Goal: Task Accomplishment & Management: Manage account settings

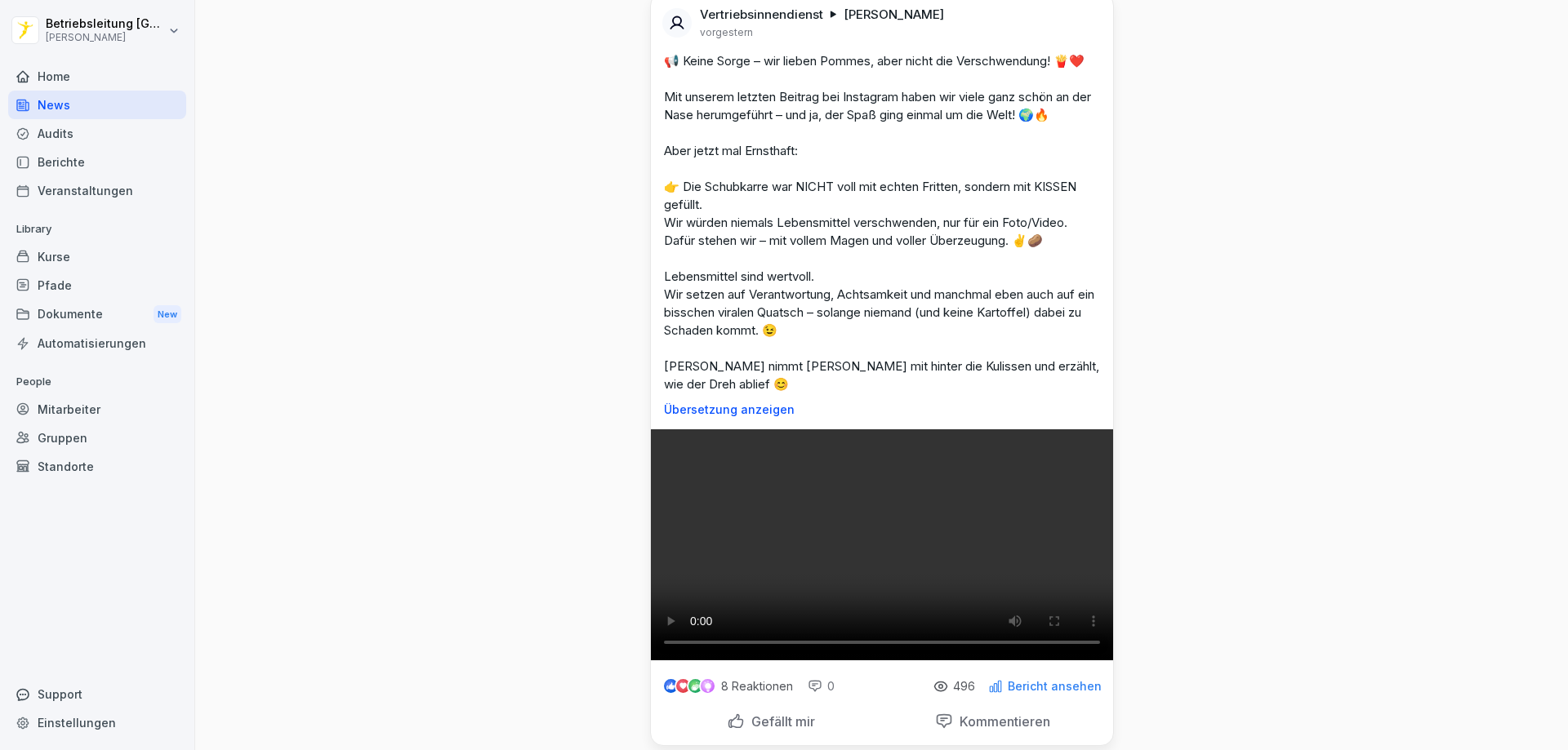
scroll to position [2448, 0]
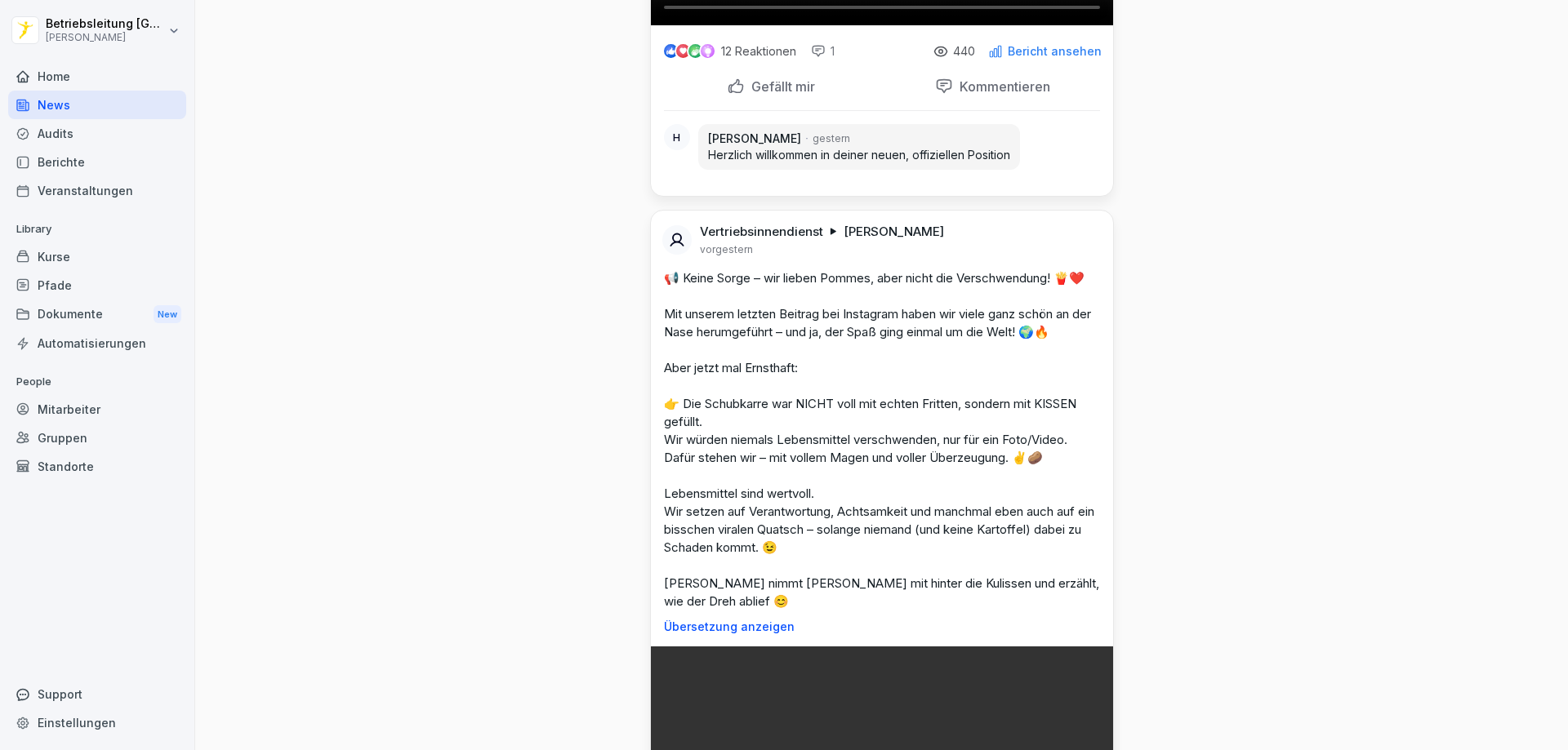
click at [73, 71] on div "Home" at bounding box center [97, 77] width 178 height 29
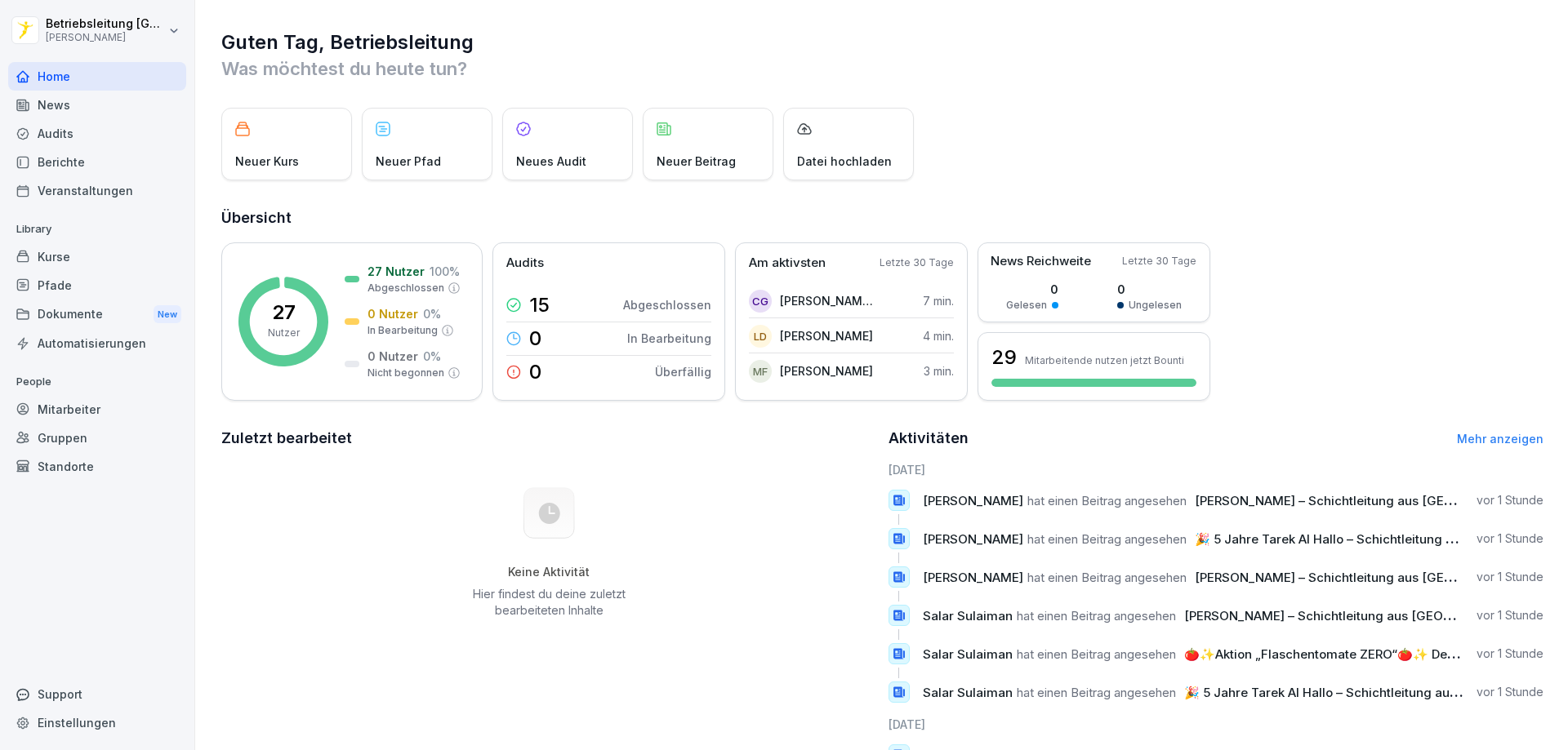
click at [79, 127] on div "Audits" at bounding box center [97, 134] width 178 height 29
click at [78, 181] on div "Veranstaltungen" at bounding box center [97, 191] width 178 height 29
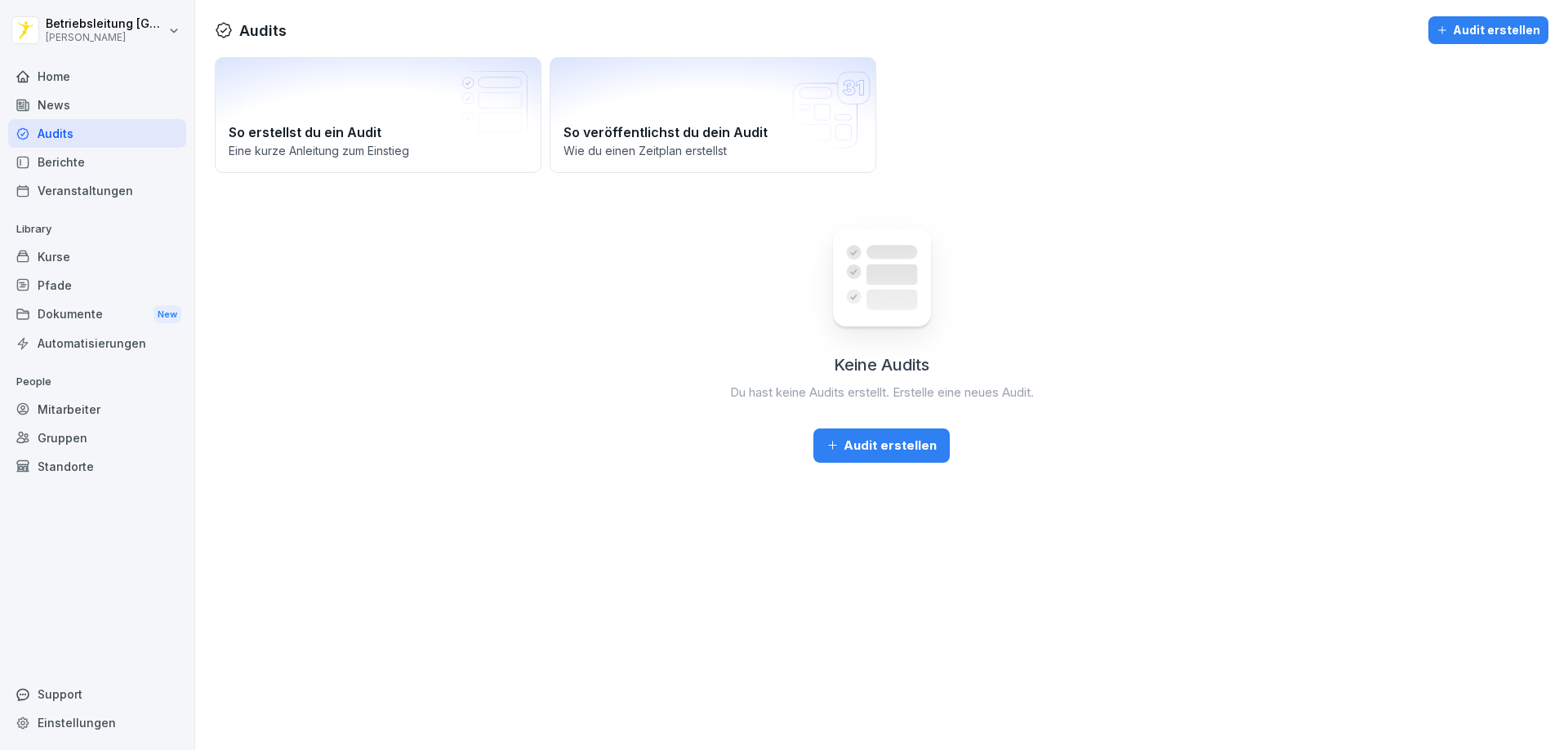
click at [78, 158] on div "Berichte" at bounding box center [97, 163] width 178 height 29
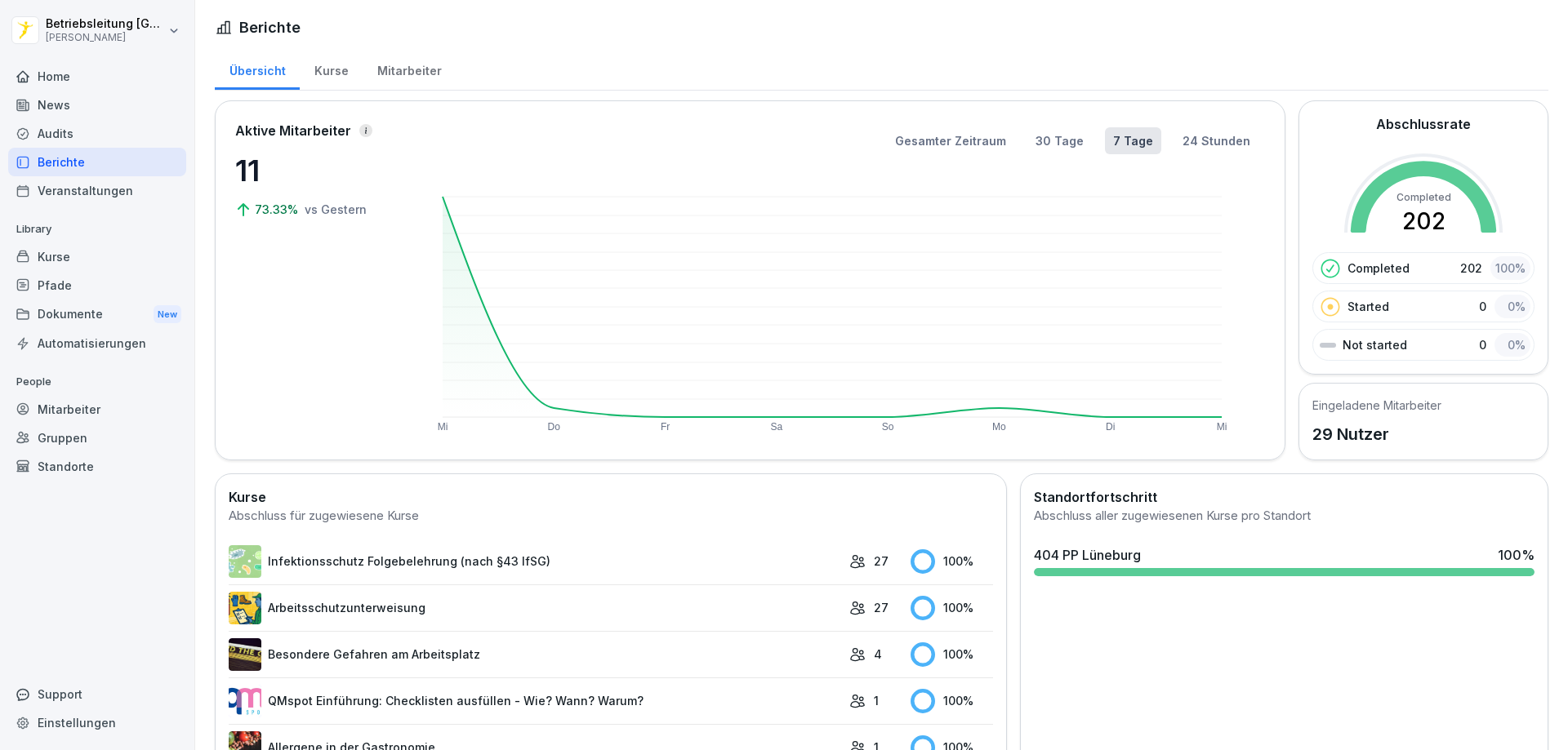
click at [414, 73] on div "Mitarbeiter" at bounding box center [409, 69] width 93 height 42
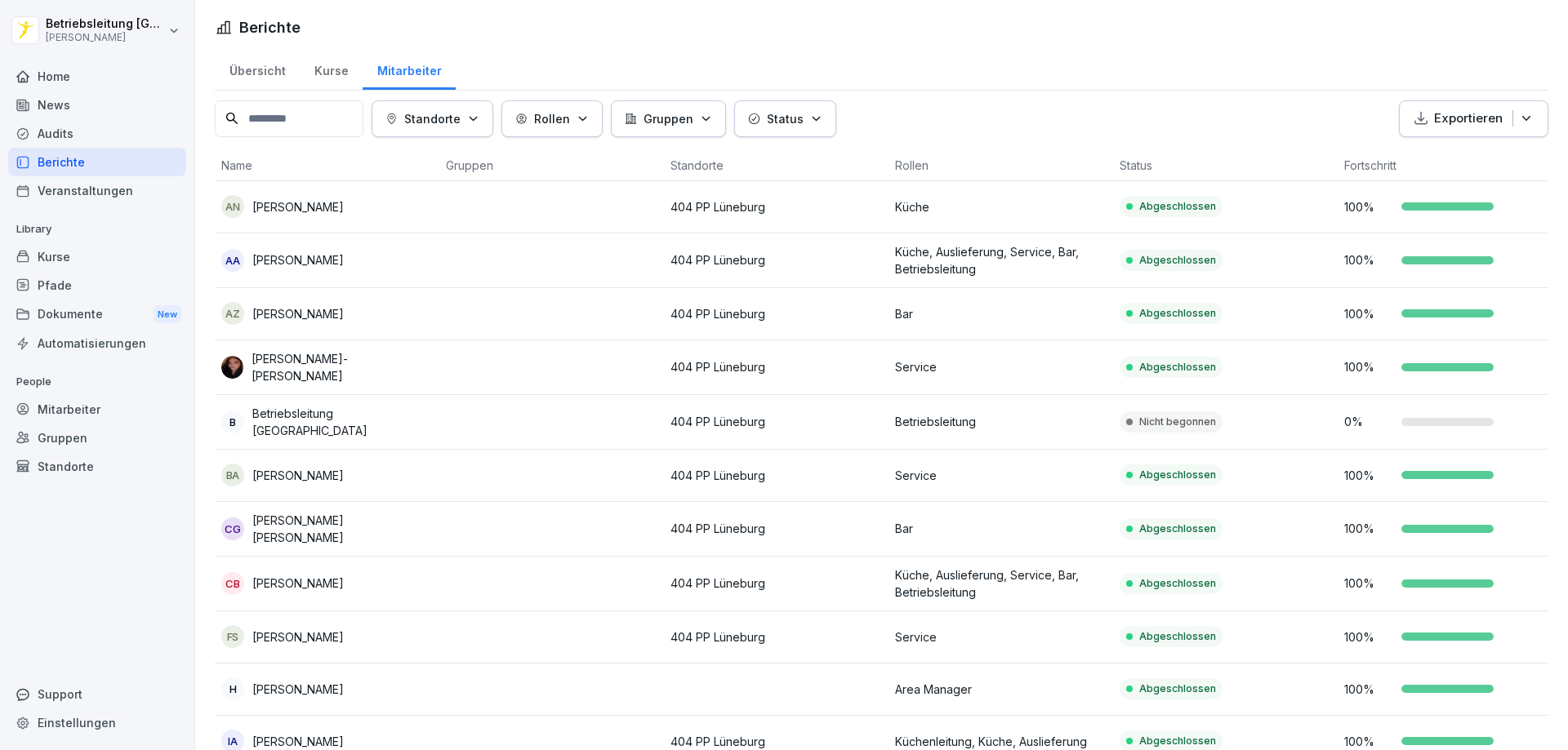
click at [116, 403] on div "Mitarbeiter" at bounding box center [97, 409] width 178 height 29
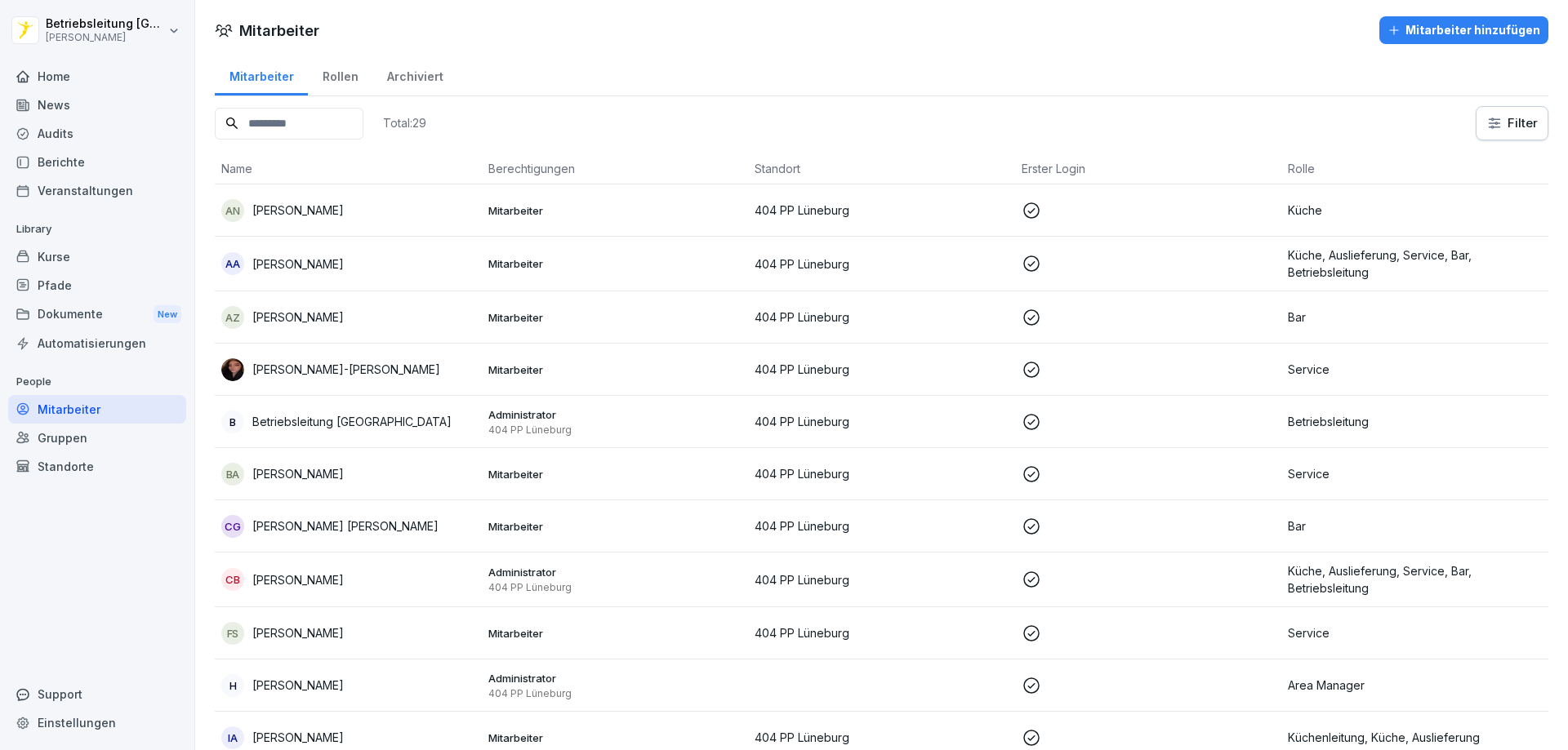
click at [1445, 37] on div "Mitarbeiter hinzufügen" at bounding box center [1463, 30] width 152 height 18
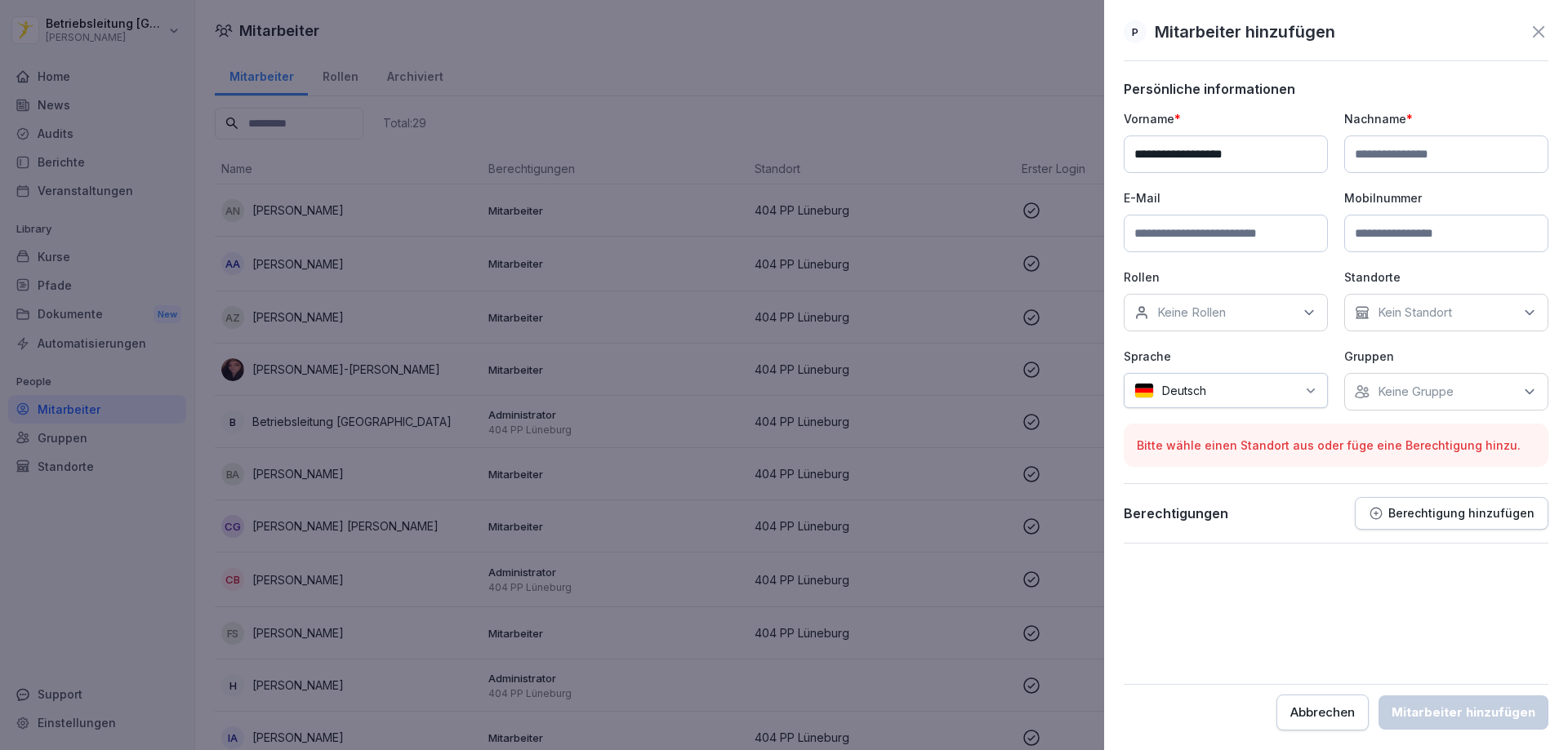
type input "**********"
type input "*******"
click at [1225, 212] on div "E-Mail" at bounding box center [1226, 220] width 204 height 63
click at [1225, 231] on input at bounding box center [1226, 233] width 204 height 37
paste input "**********"
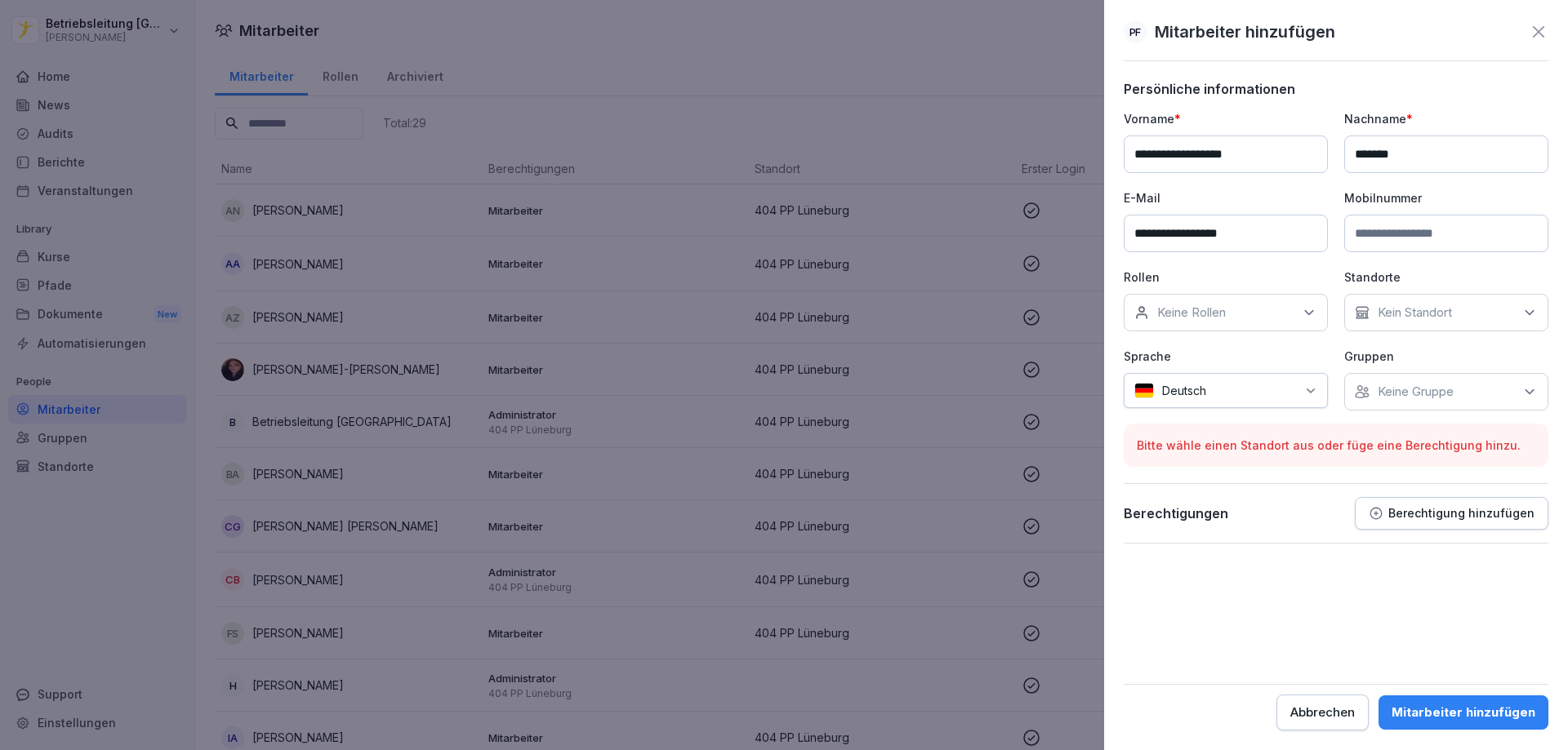
type input "**********"
drag, startPoint x: 1436, startPoint y: 227, endPoint x: 1443, endPoint y: 239, distance: 13.9
click at [1436, 227] on input at bounding box center [1446, 233] width 204 height 37
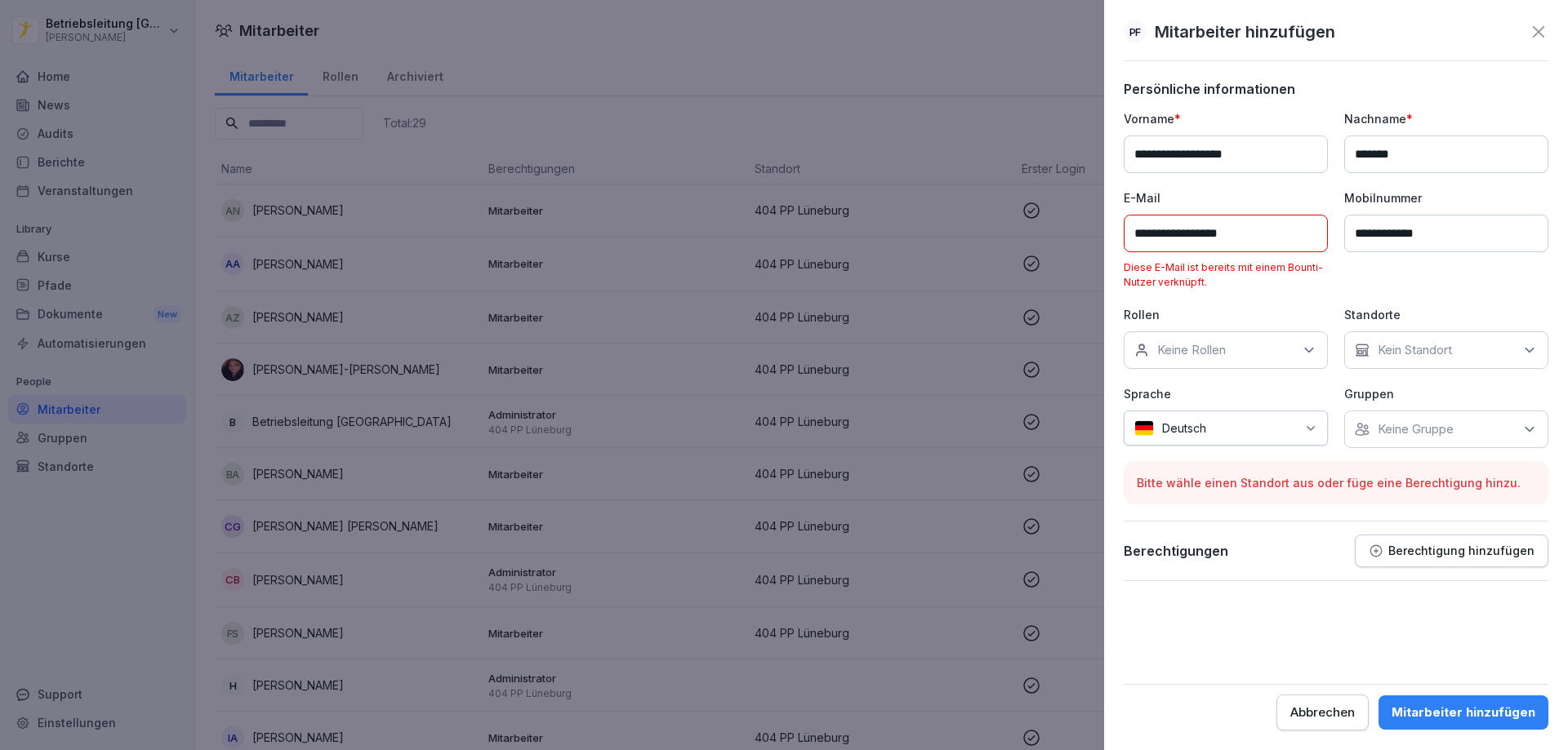
type input "**********"
click at [1293, 235] on input "**********" at bounding box center [1226, 233] width 204 height 37
click at [1046, 129] on div at bounding box center [784, 375] width 1568 height 750
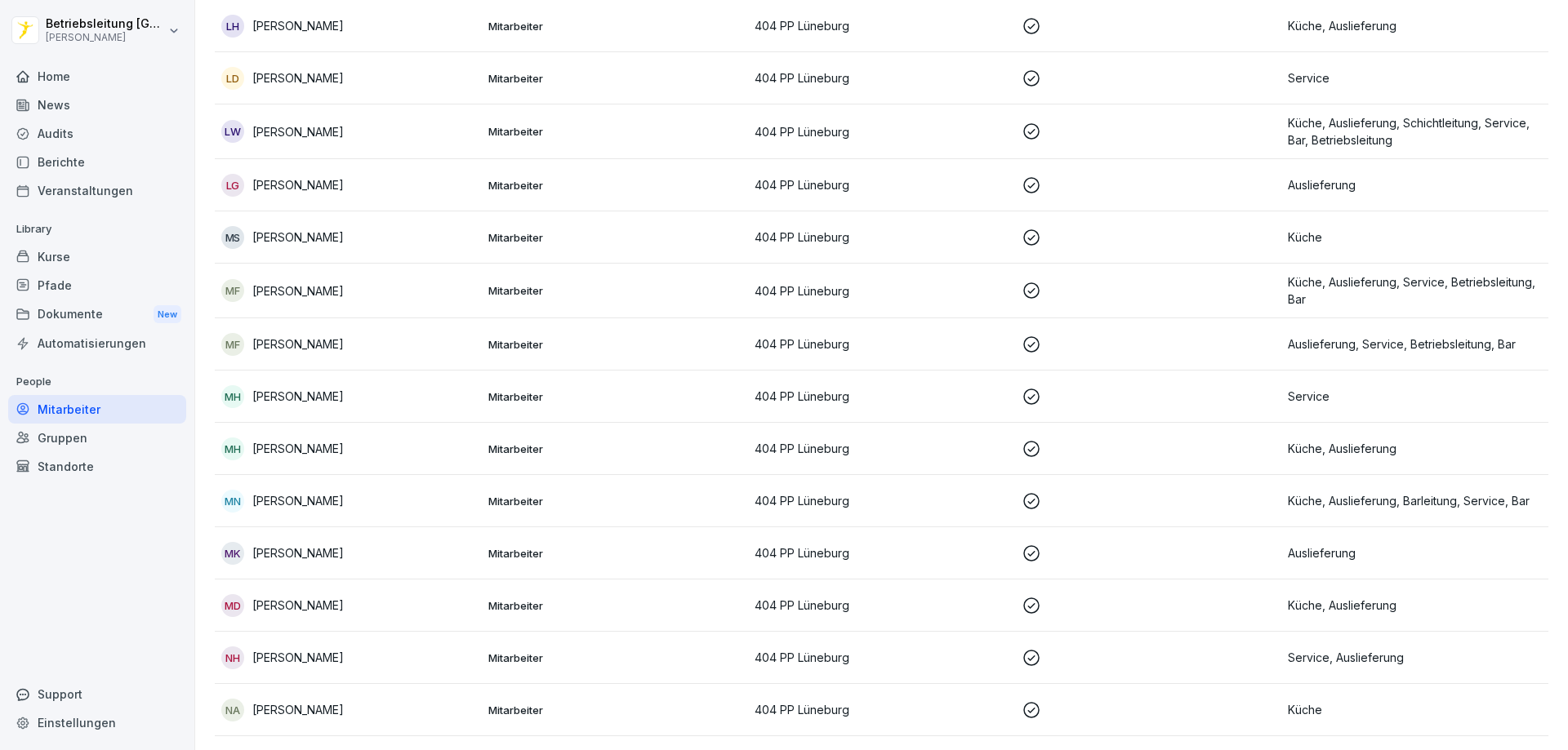
scroll to position [986, 0]
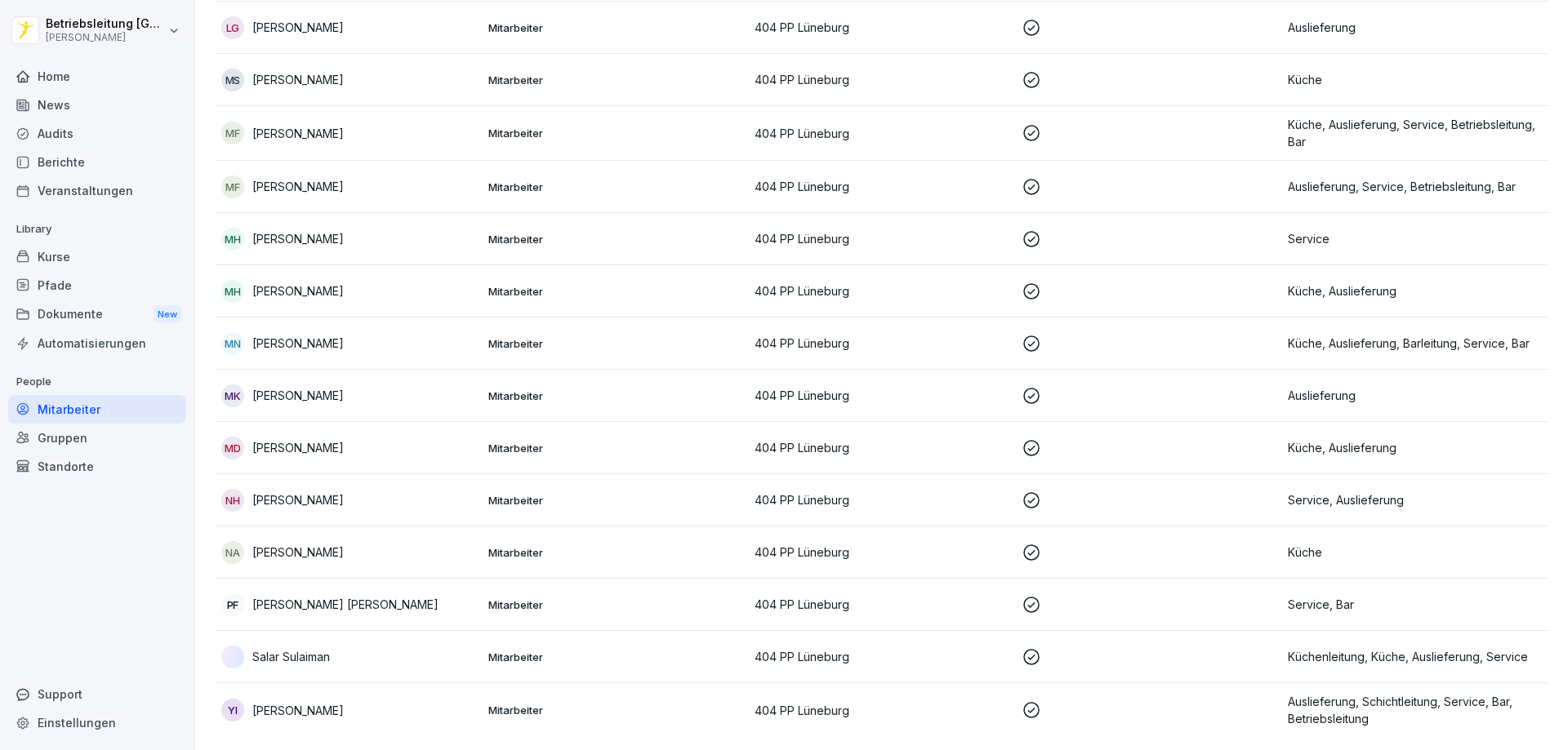
click at [298, 596] on p "[PERSON_NAME] [PERSON_NAME]" at bounding box center [345, 604] width 187 height 17
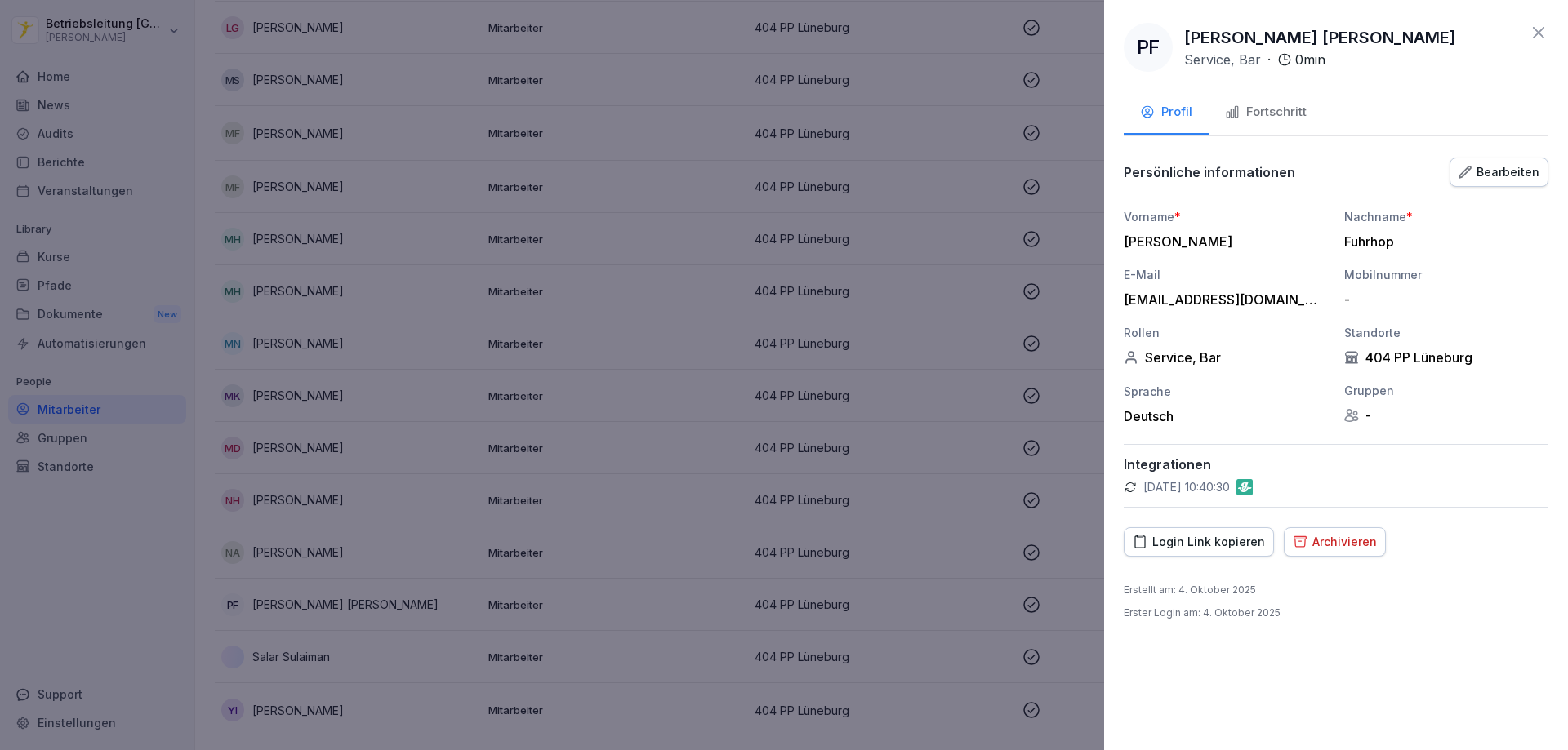
click at [1278, 122] on button "Fortschritt" at bounding box center [1266, 113] width 114 height 44
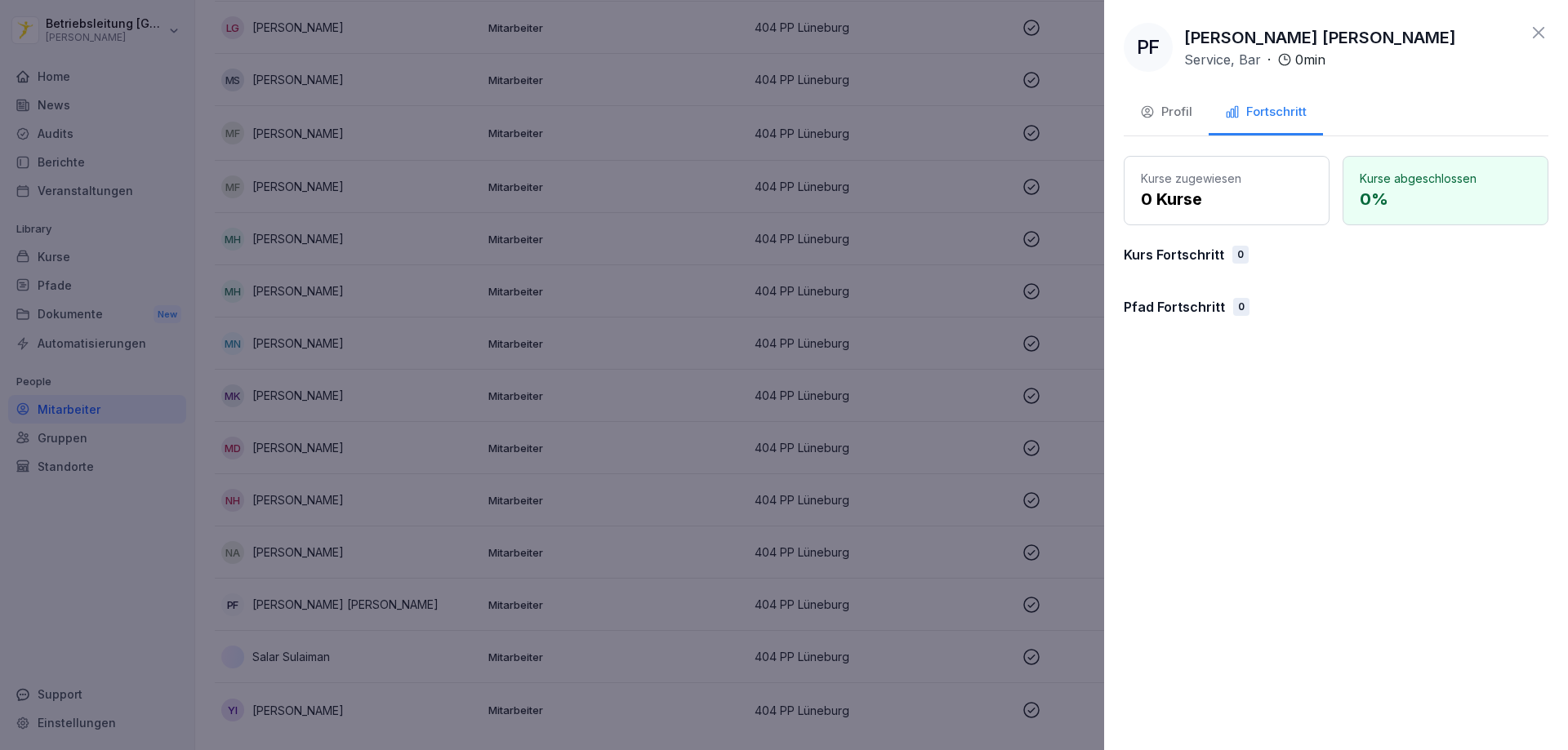
click at [1161, 109] on div "Profil" at bounding box center [1165, 112] width 52 height 19
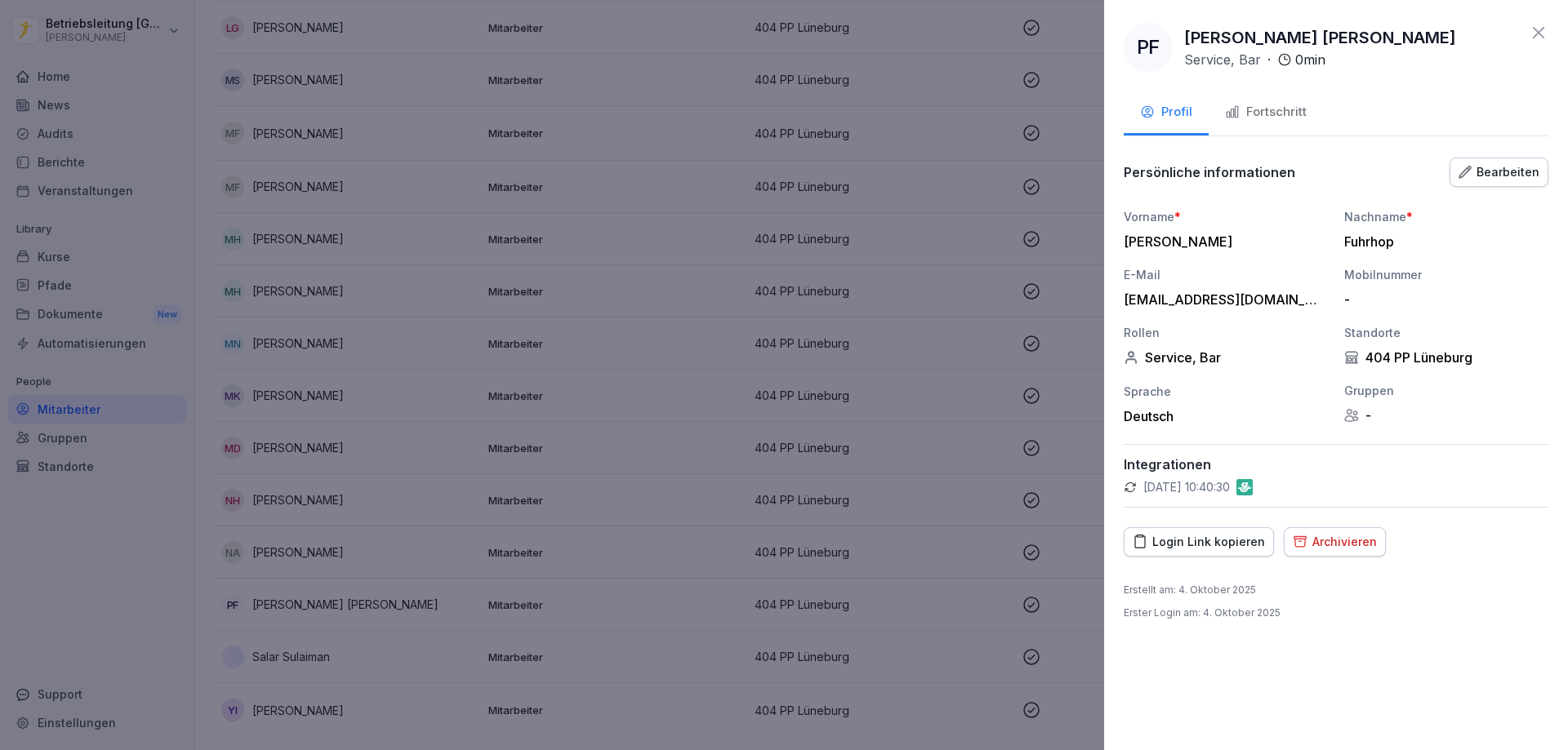
click at [1498, 169] on div "Bearbeiten" at bounding box center [1498, 172] width 81 height 18
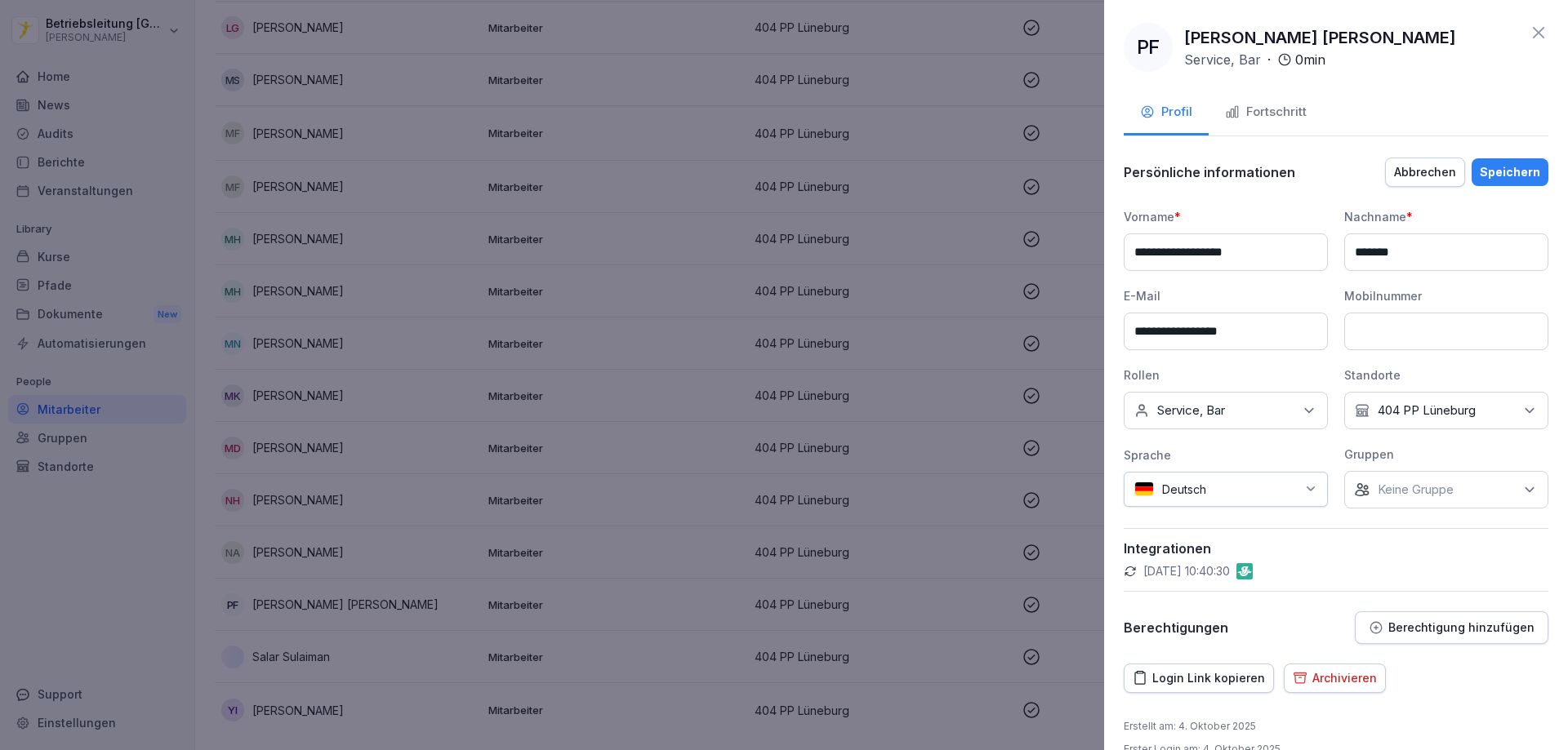
click at [1439, 325] on input at bounding box center [1446, 331] width 204 height 37
type input "**********"
click at [1431, 535] on div "Integrationen [DATE] 10:40:30" at bounding box center [1335, 559] width 425 height 64
click at [1440, 496] on p "Keine Gruppe" at bounding box center [1415, 490] width 76 height 16
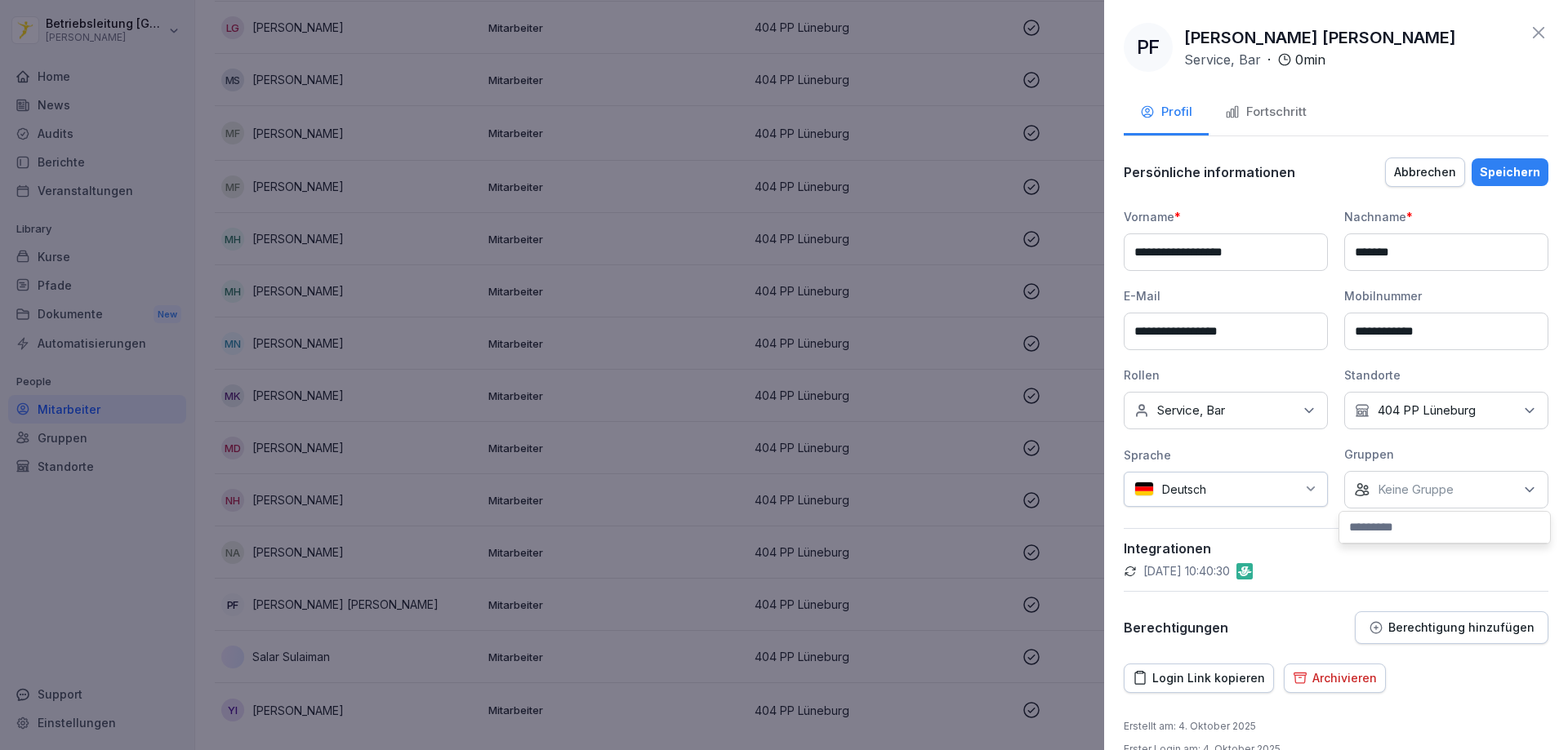
scroll to position [30, 0]
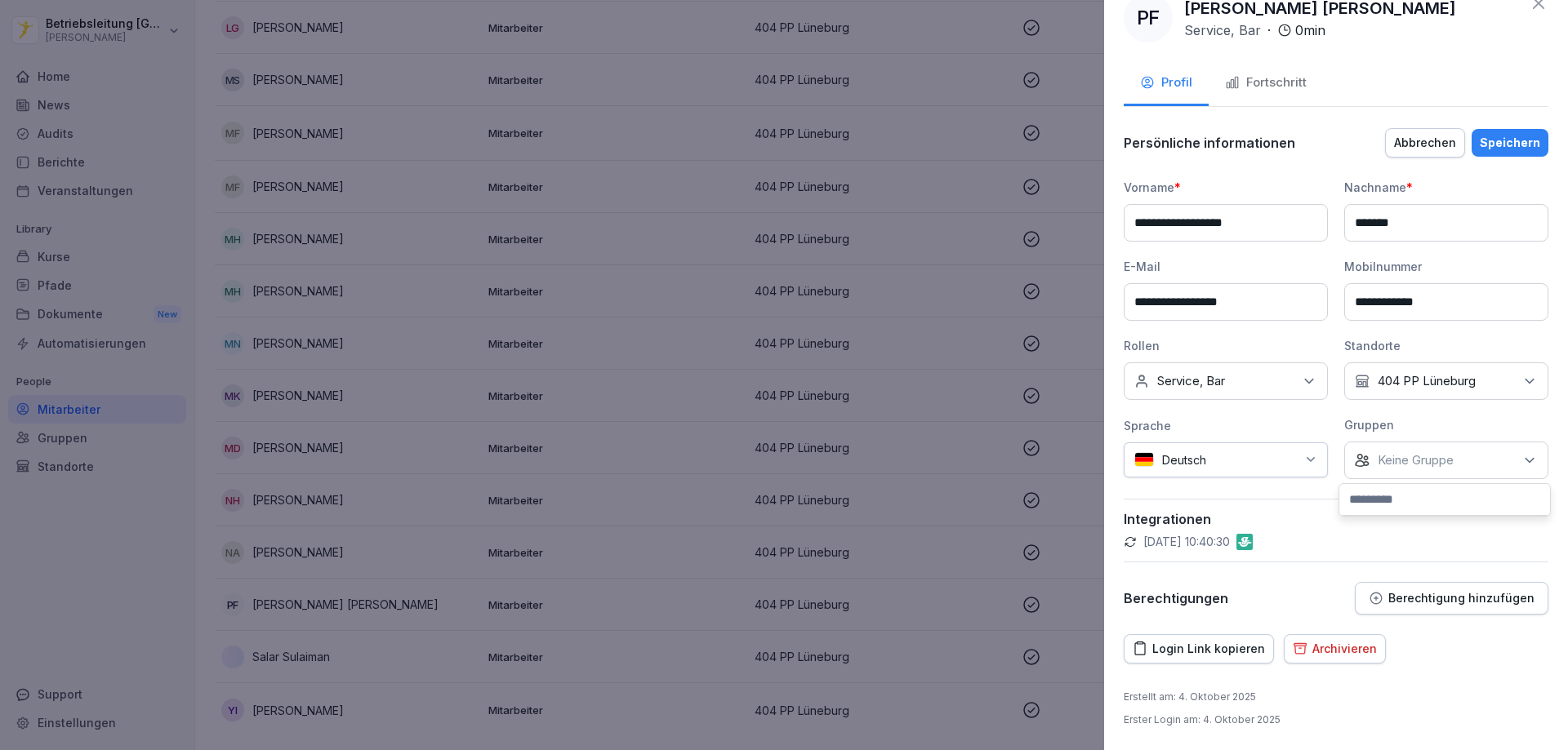
click at [1454, 593] on p "Berechtigung hinzufügen" at bounding box center [1462, 598] width 146 height 13
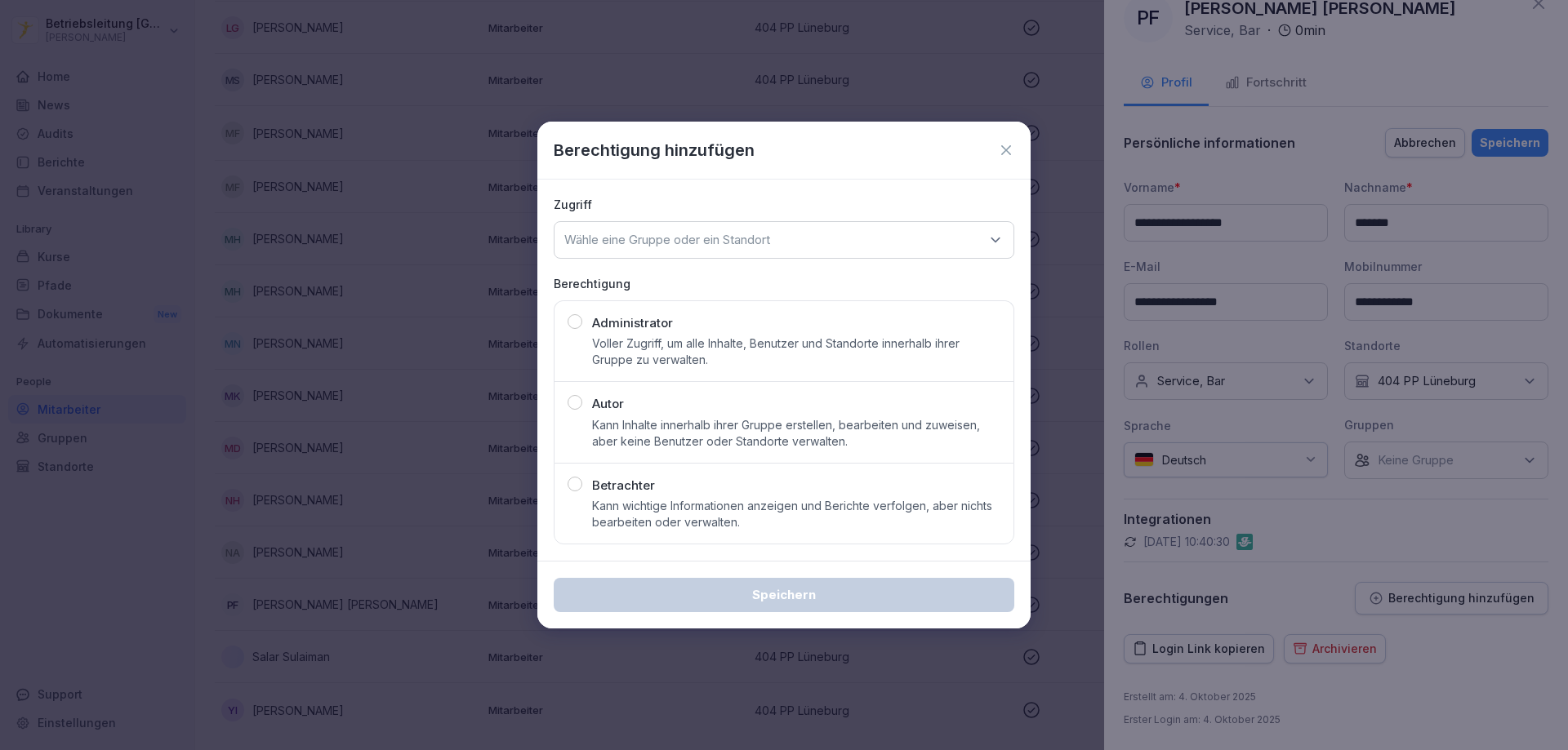
click at [956, 236] on div "Wähle eine Gruppe oder ein Standort" at bounding box center [784, 240] width 461 height 37
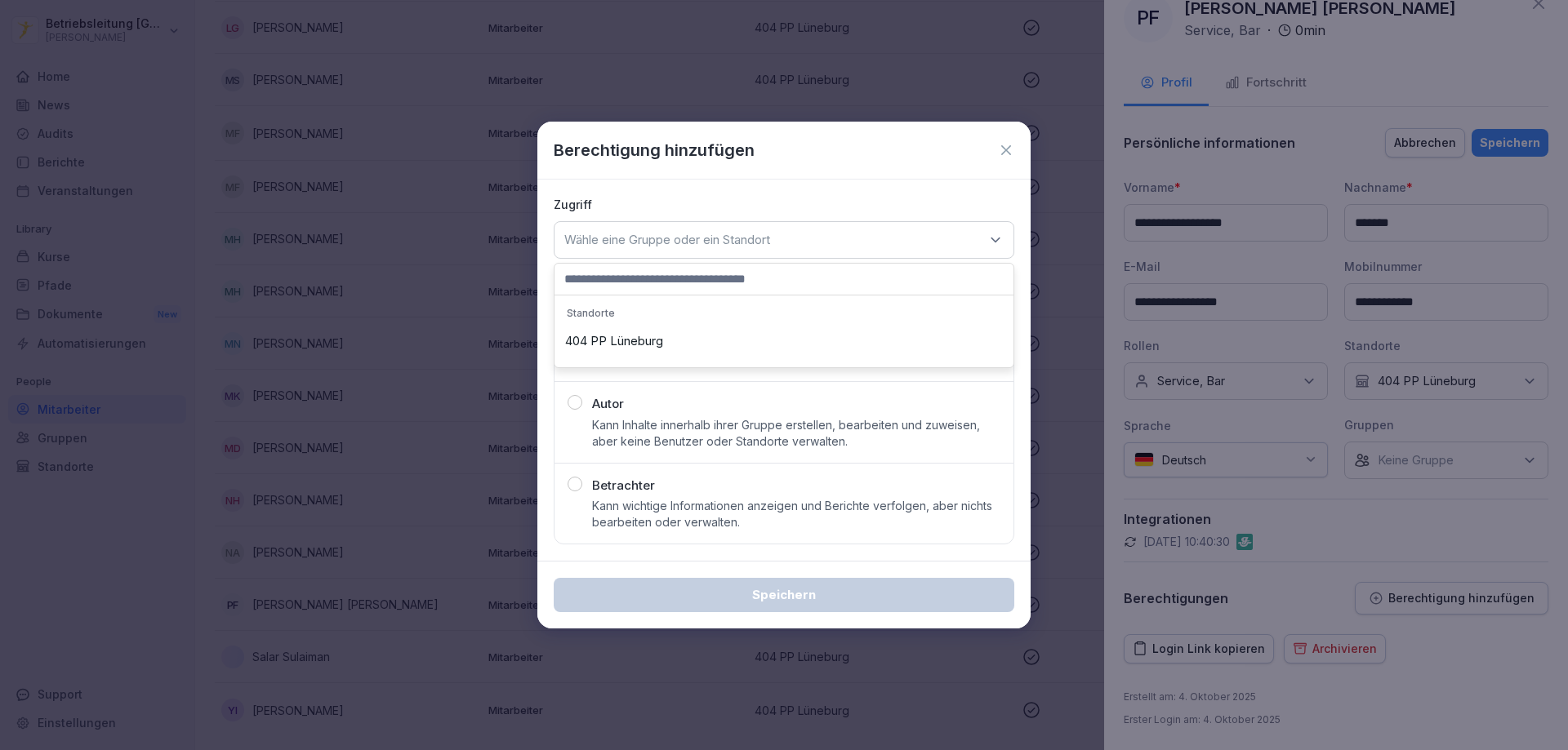
click at [941, 338] on div "404 PP Lüneburg" at bounding box center [784, 341] width 451 height 31
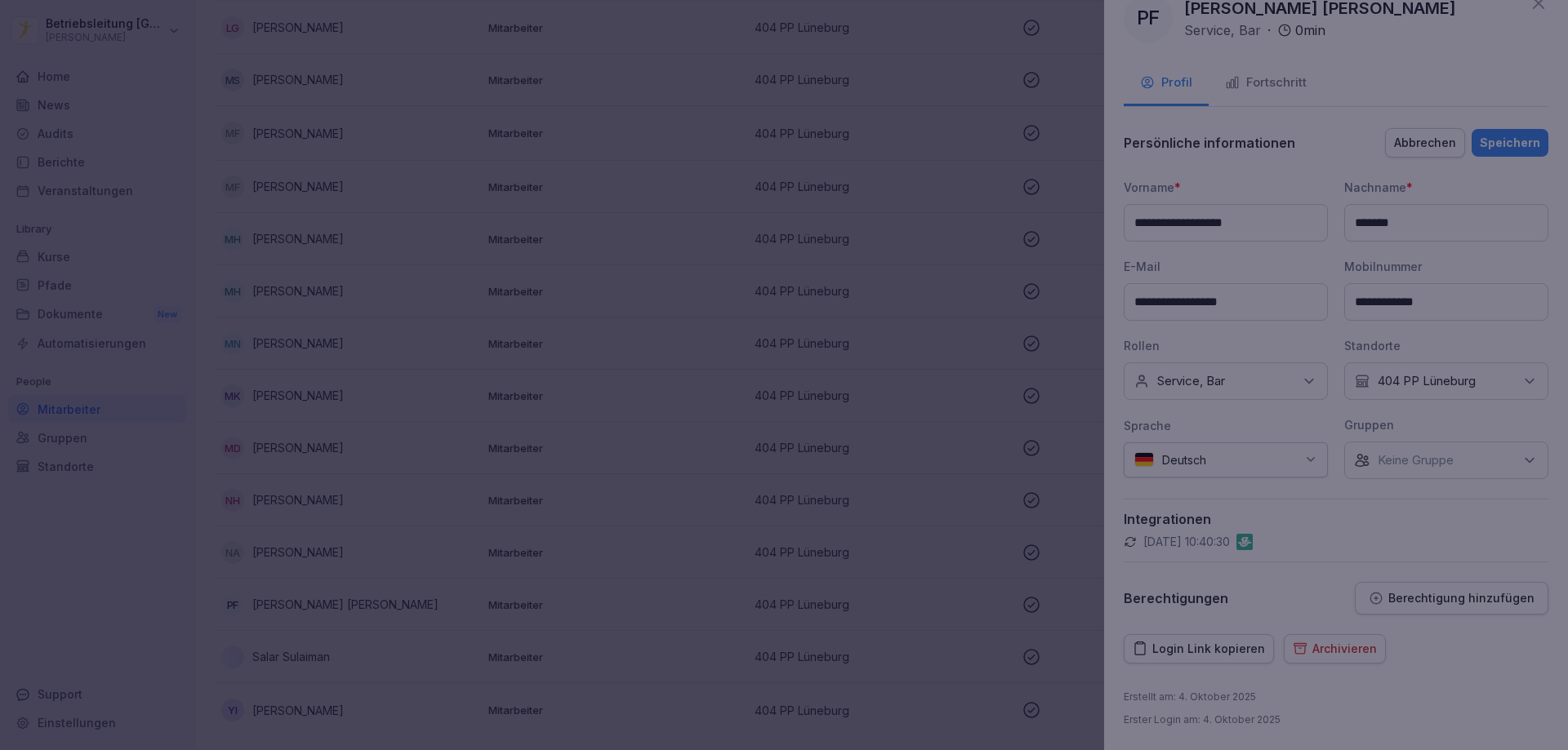
click at [1104, 305] on div at bounding box center [784, 375] width 1568 height 750
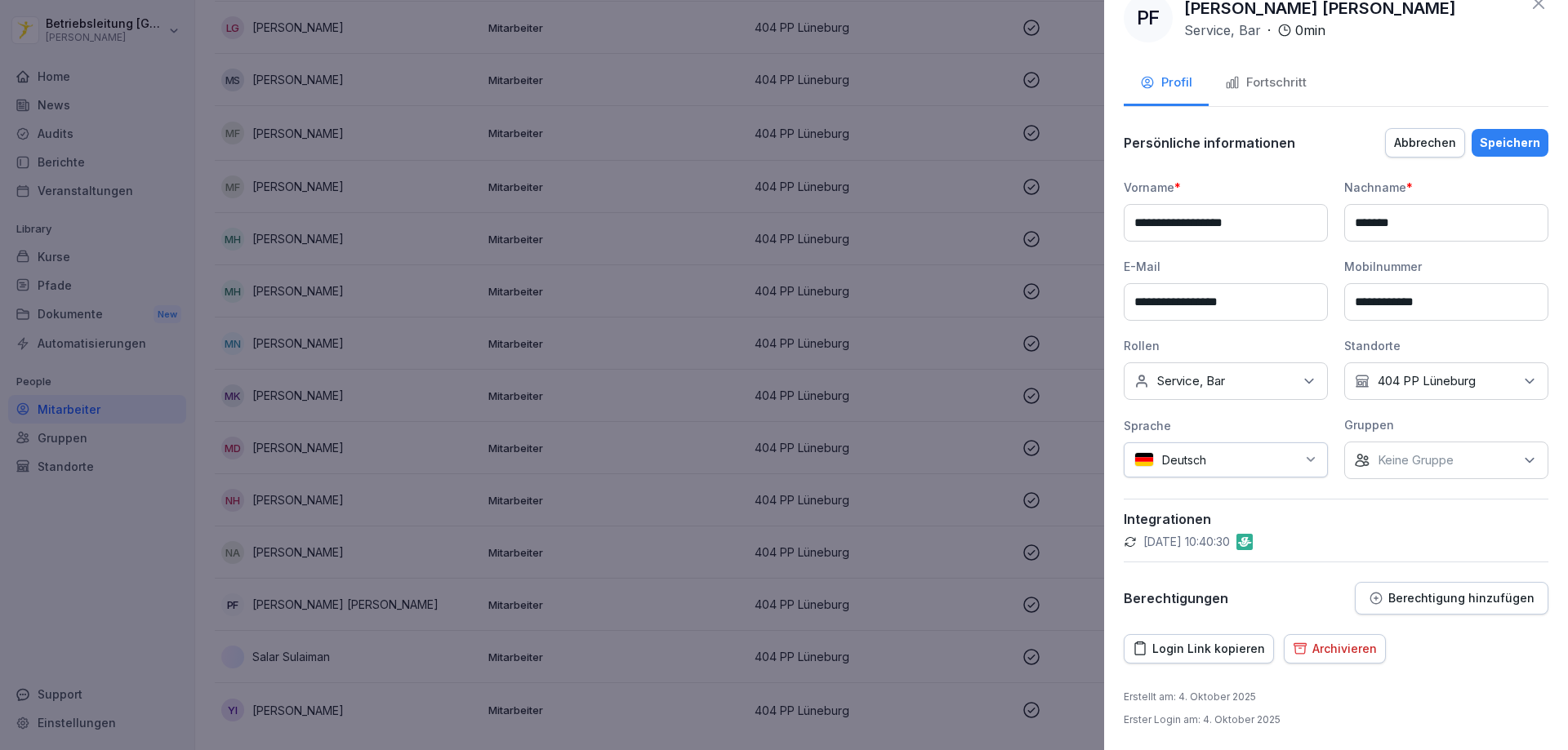
click at [1504, 143] on div "Speichern" at bounding box center [1509, 142] width 60 height 18
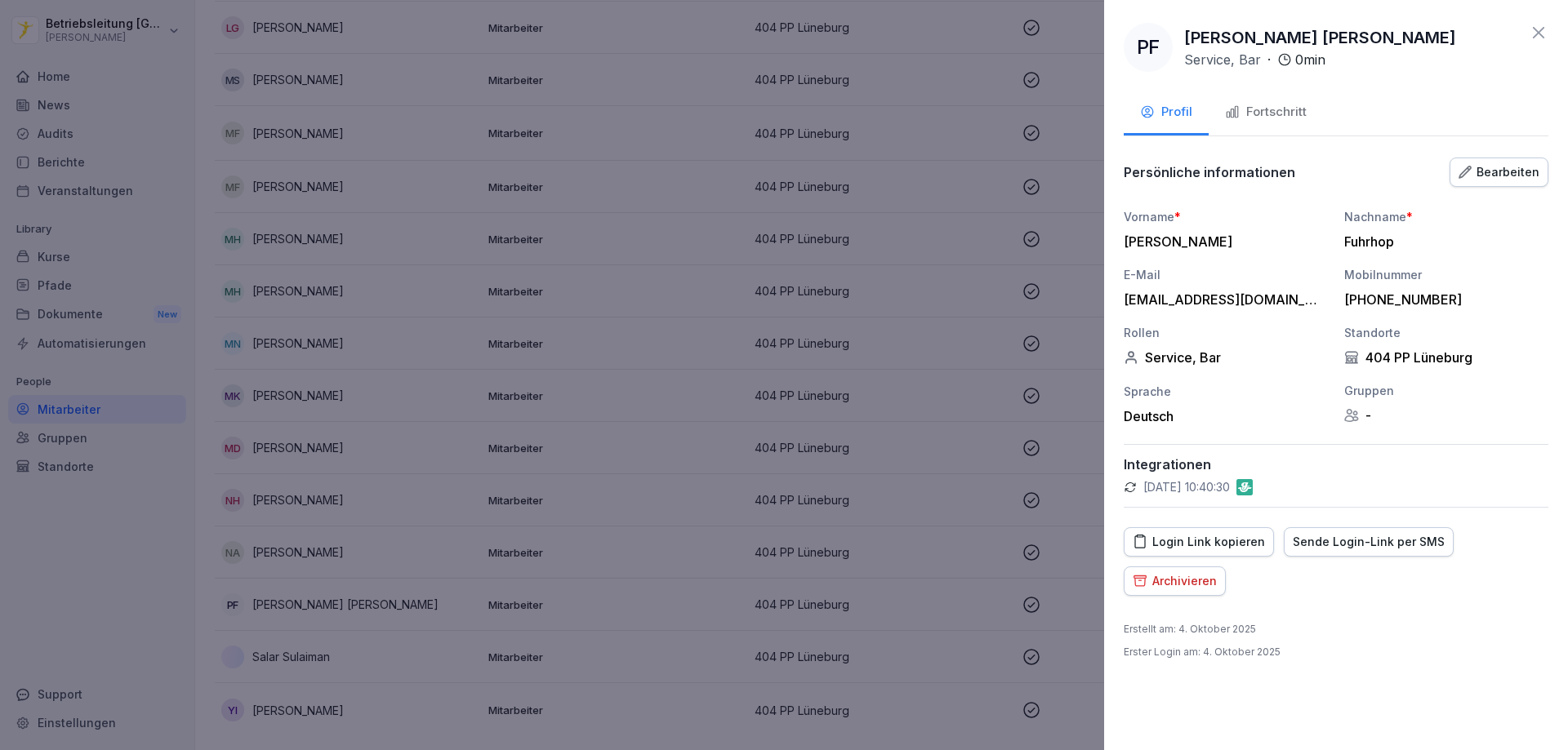
click at [1289, 108] on div "Fortschritt" at bounding box center [1266, 112] width 82 height 19
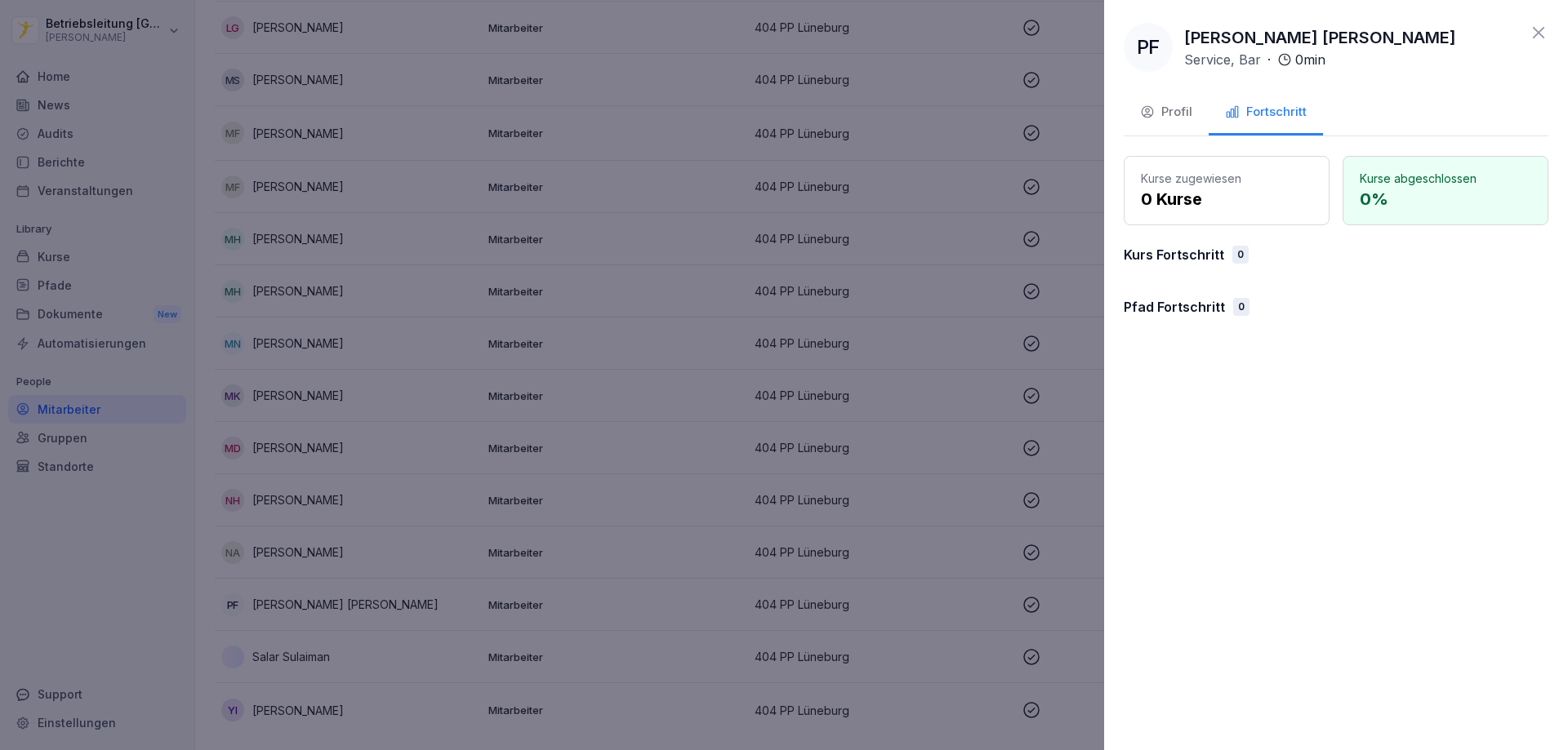
click at [1221, 199] on p "0 Kurse" at bounding box center [1226, 199] width 171 height 25
click at [1163, 107] on div "Profil" at bounding box center [1165, 112] width 52 height 19
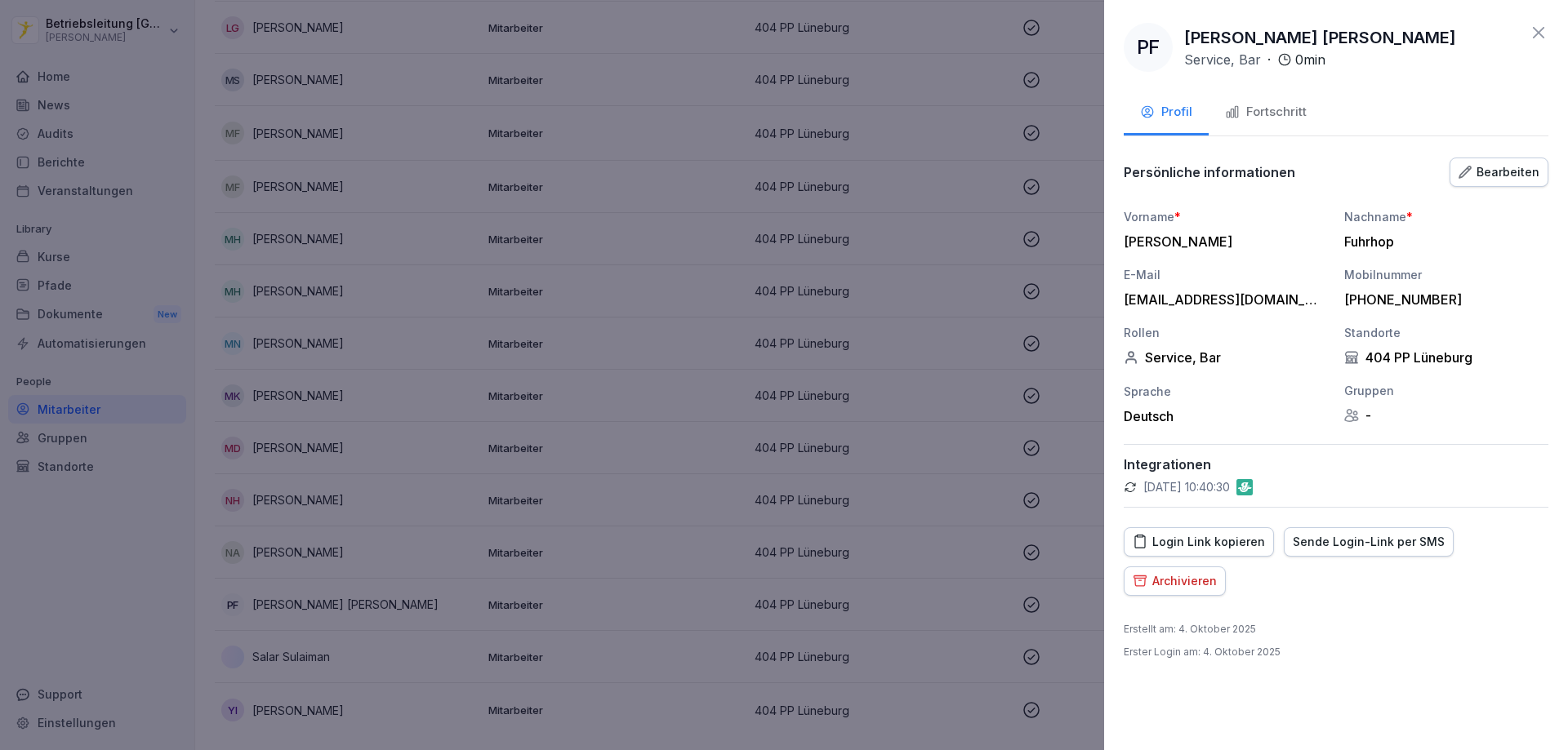
click at [953, 339] on div at bounding box center [784, 375] width 1568 height 750
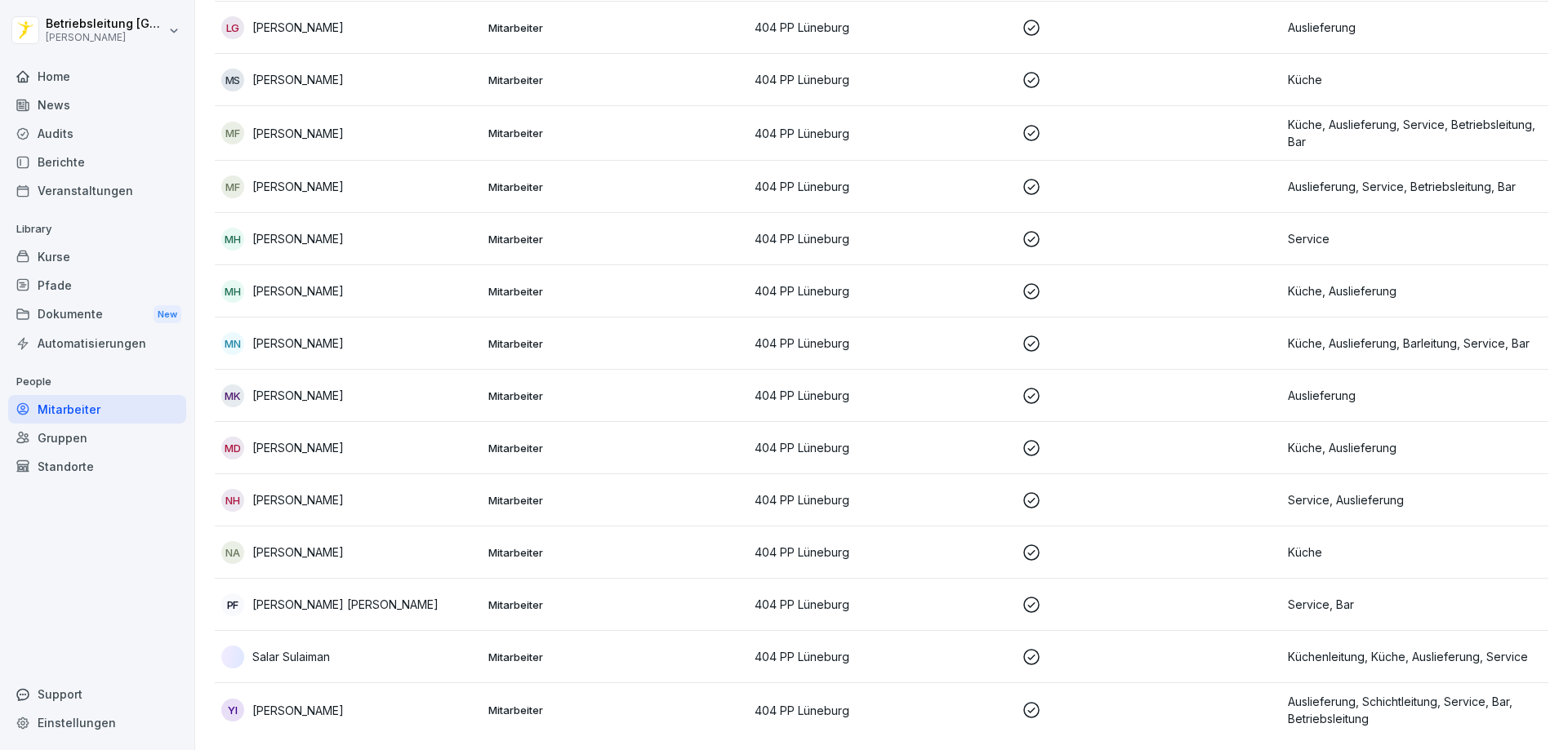
click at [407, 604] on div "PF [PERSON_NAME] [PERSON_NAME]" at bounding box center [348, 604] width 254 height 23
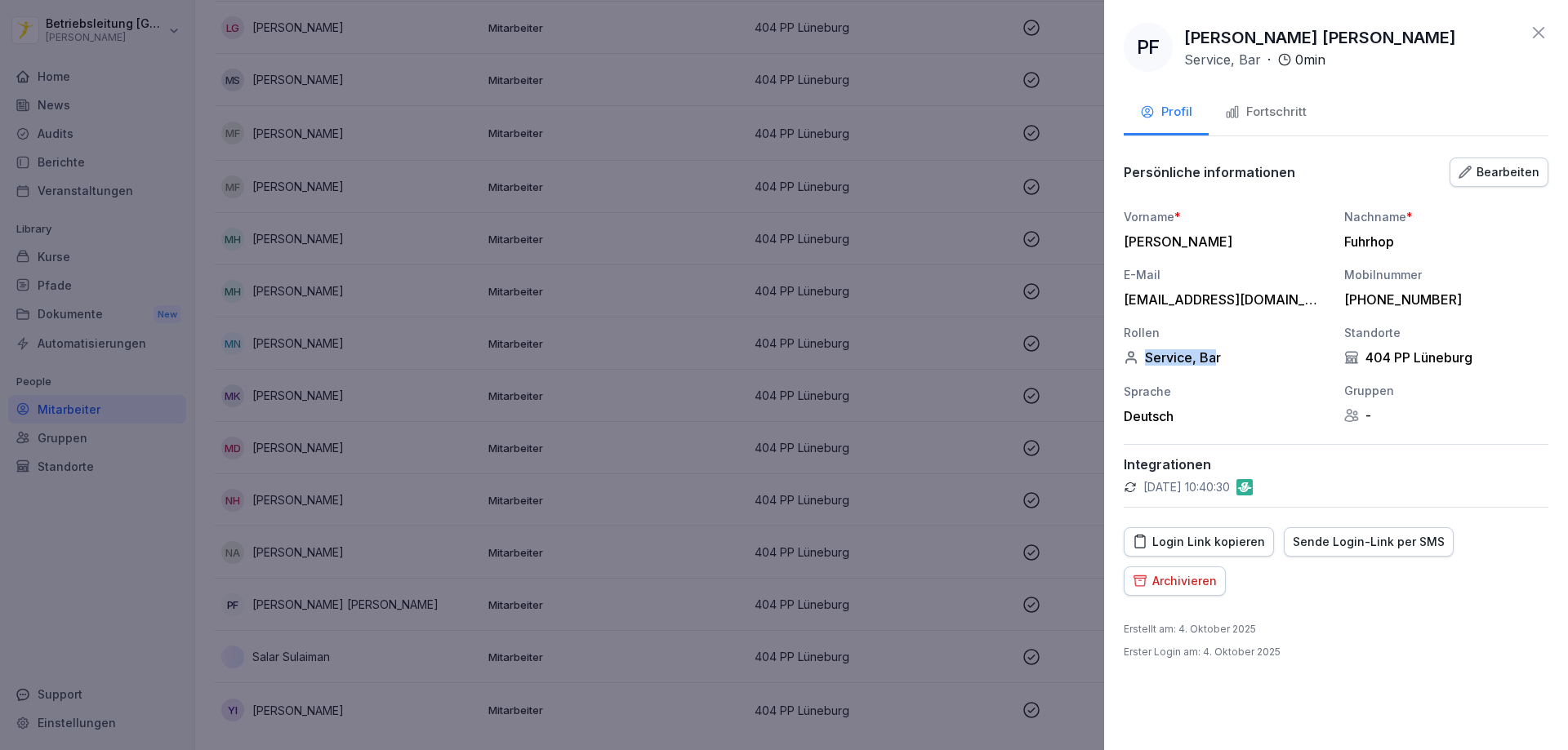
drag, startPoint x: 1145, startPoint y: 361, endPoint x: 1218, endPoint y: 360, distance: 73.0
click at [1218, 360] on div "Service, Bar" at bounding box center [1226, 357] width 204 height 16
click at [1482, 179] on div "Bearbeiten" at bounding box center [1498, 172] width 81 height 18
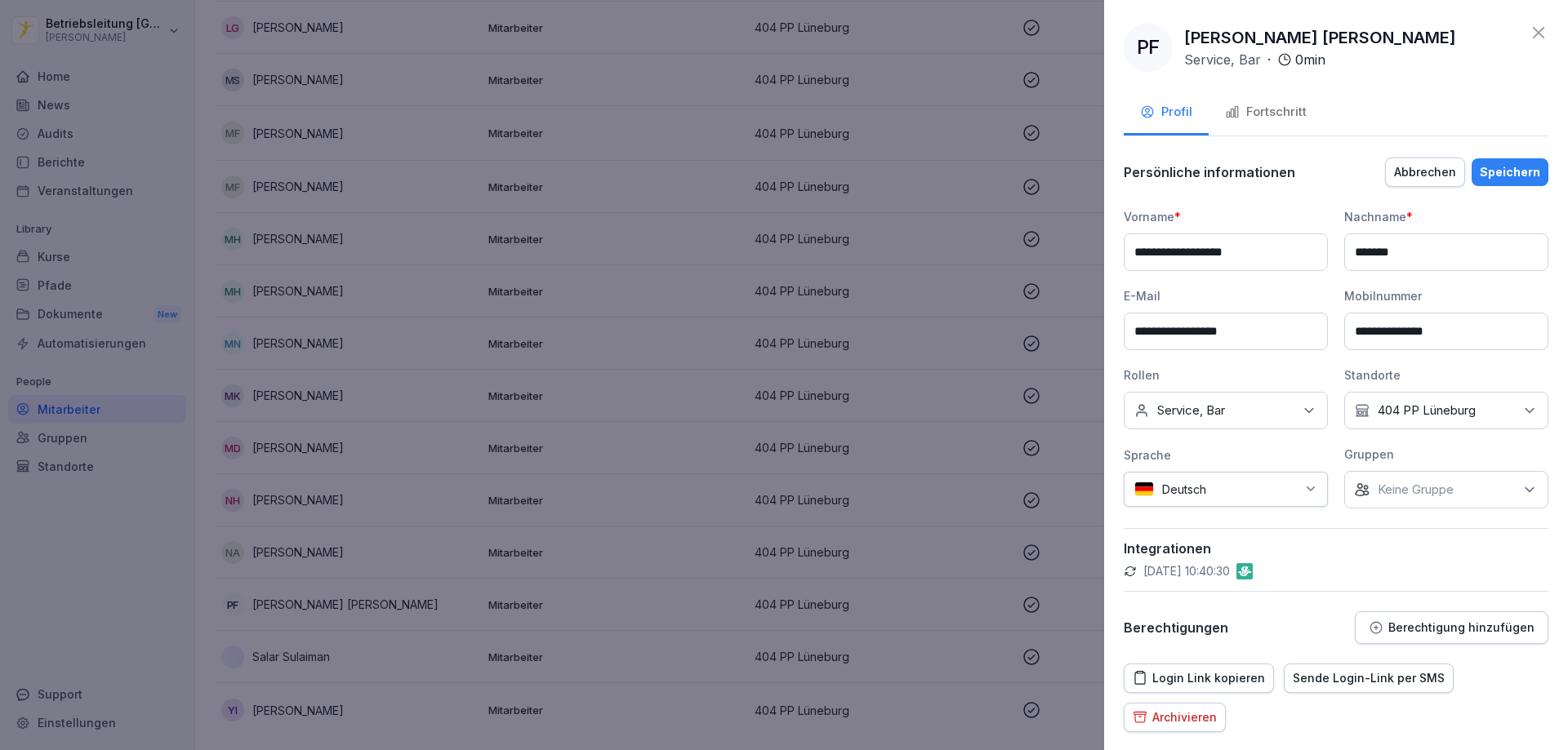
click at [1284, 415] on div "Keine Rollen Service, Bar" at bounding box center [1226, 410] width 204 height 37
click at [1141, 556] on button "Onboarding" at bounding box center [1142, 553] width 14 height 14
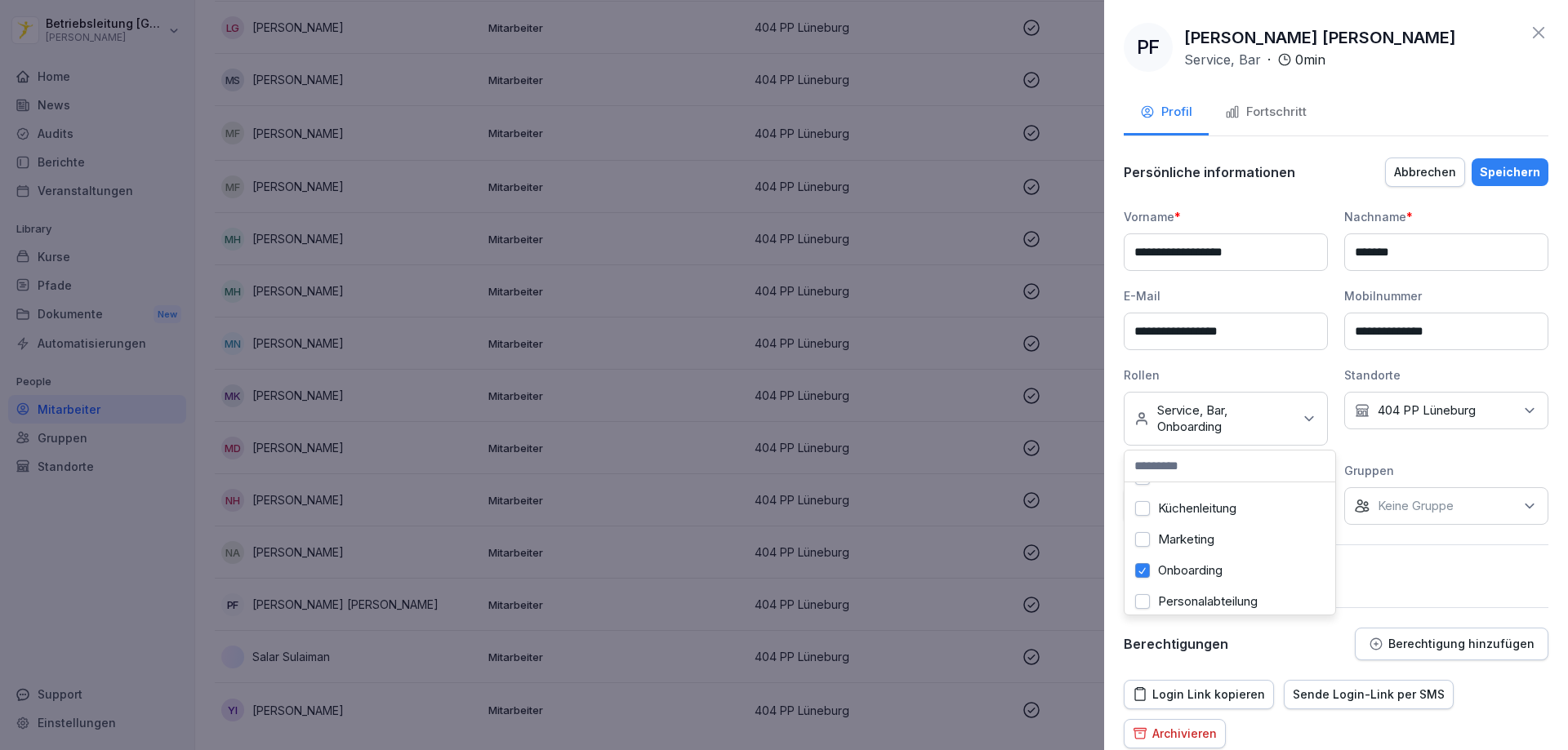
click at [1280, 370] on div "Rollen" at bounding box center [1226, 375] width 204 height 17
click at [1500, 166] on div "Speichern" at bounding box center [1509, 172] width 60 height 18
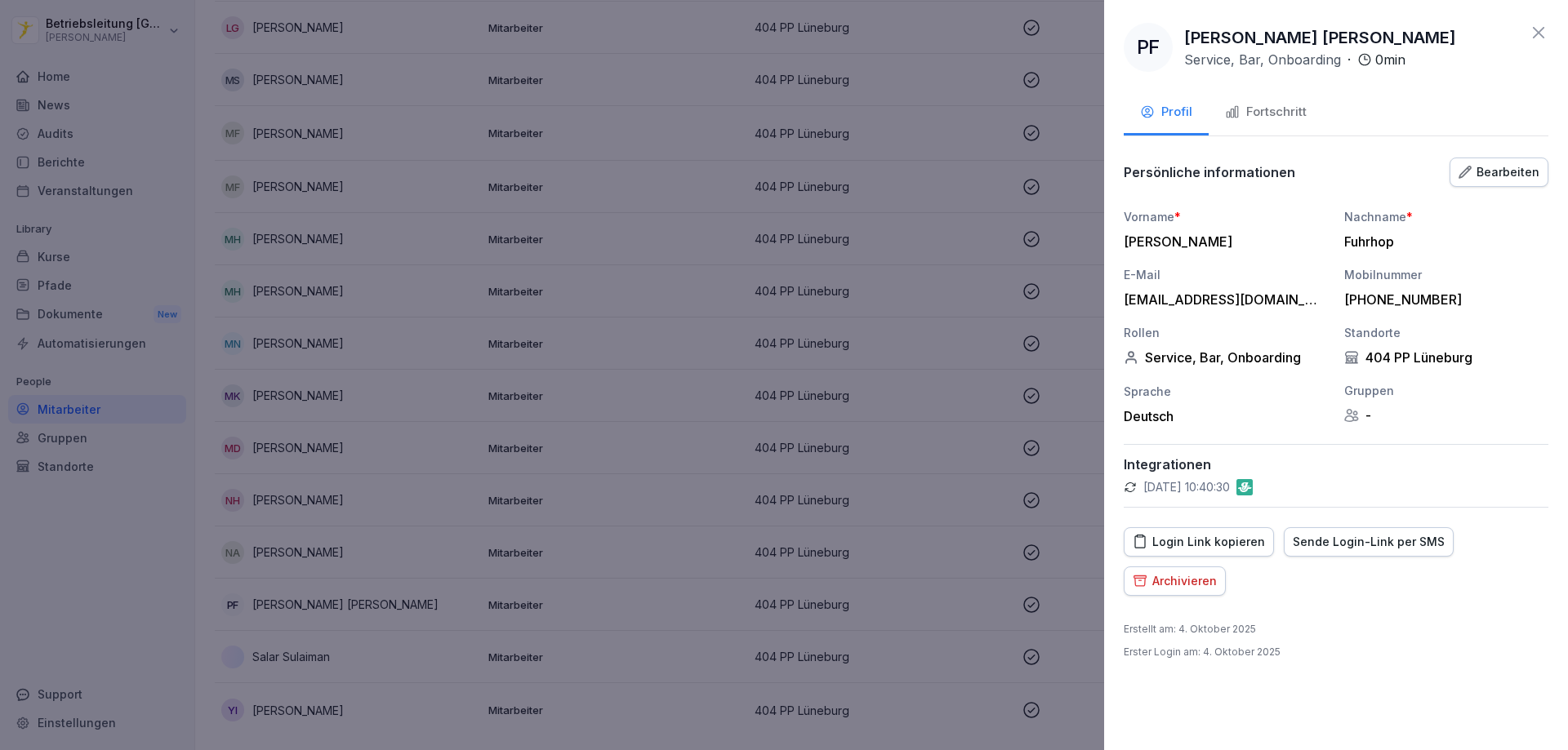
click at [1279, 105] on div "Fortschritt" at bounding box center [1266, 112] width 82 height 19
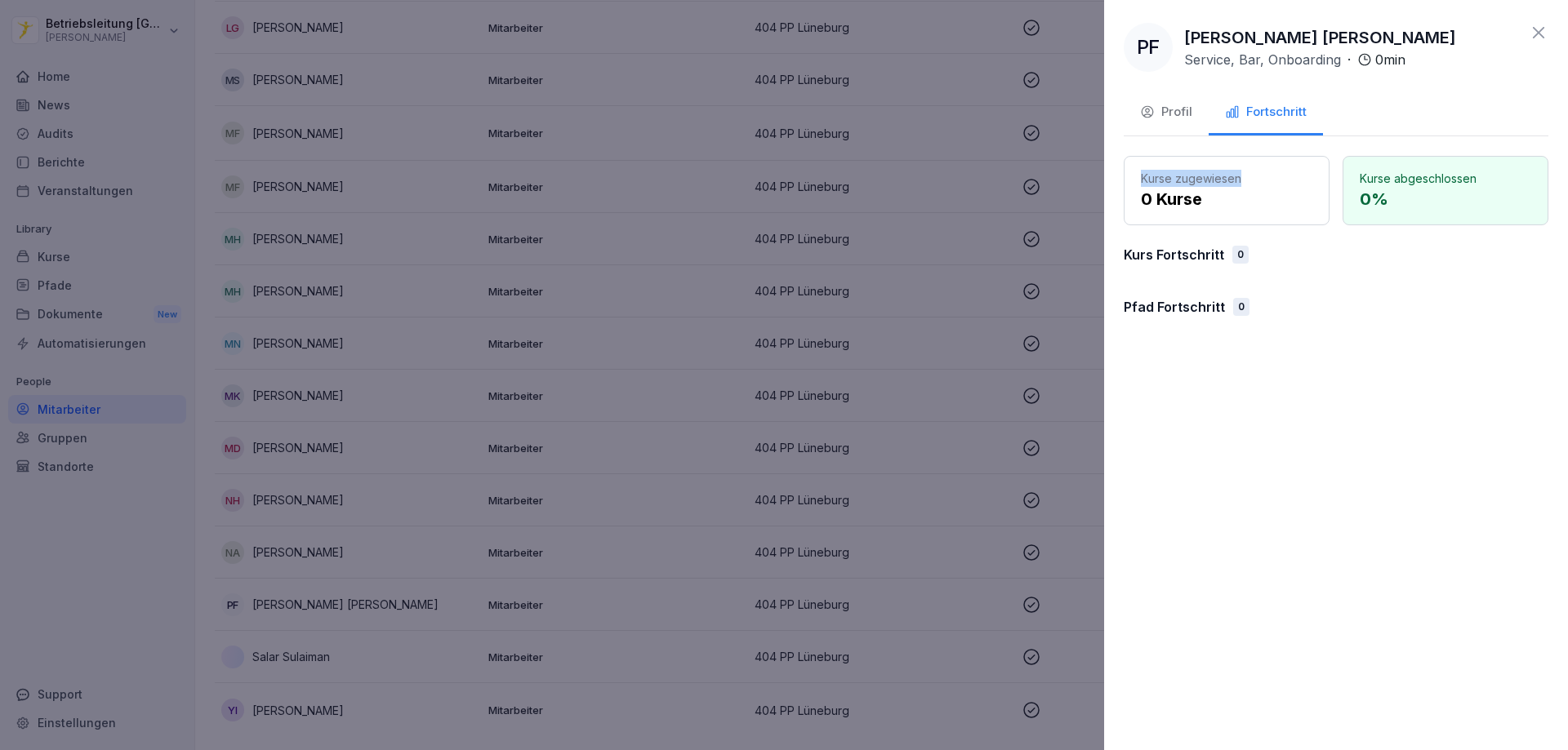
drag, startPoint x: 1139, startPoint y: 179, endPoint x: 1243, endPoint y: 177, distance: 104.0
click at [1243, 177] on div "Kurse zugewiesen 0 Kurse" at bounding box center [1226, 190] width 206 height 69
click at [1243, 177] on p "Kurse zugewiesen" at bounding box center [1226, 178] width 171 height 17
click at [1193, 119] on button "Profil" at bounding box center [1166, 113] width 85 height 44
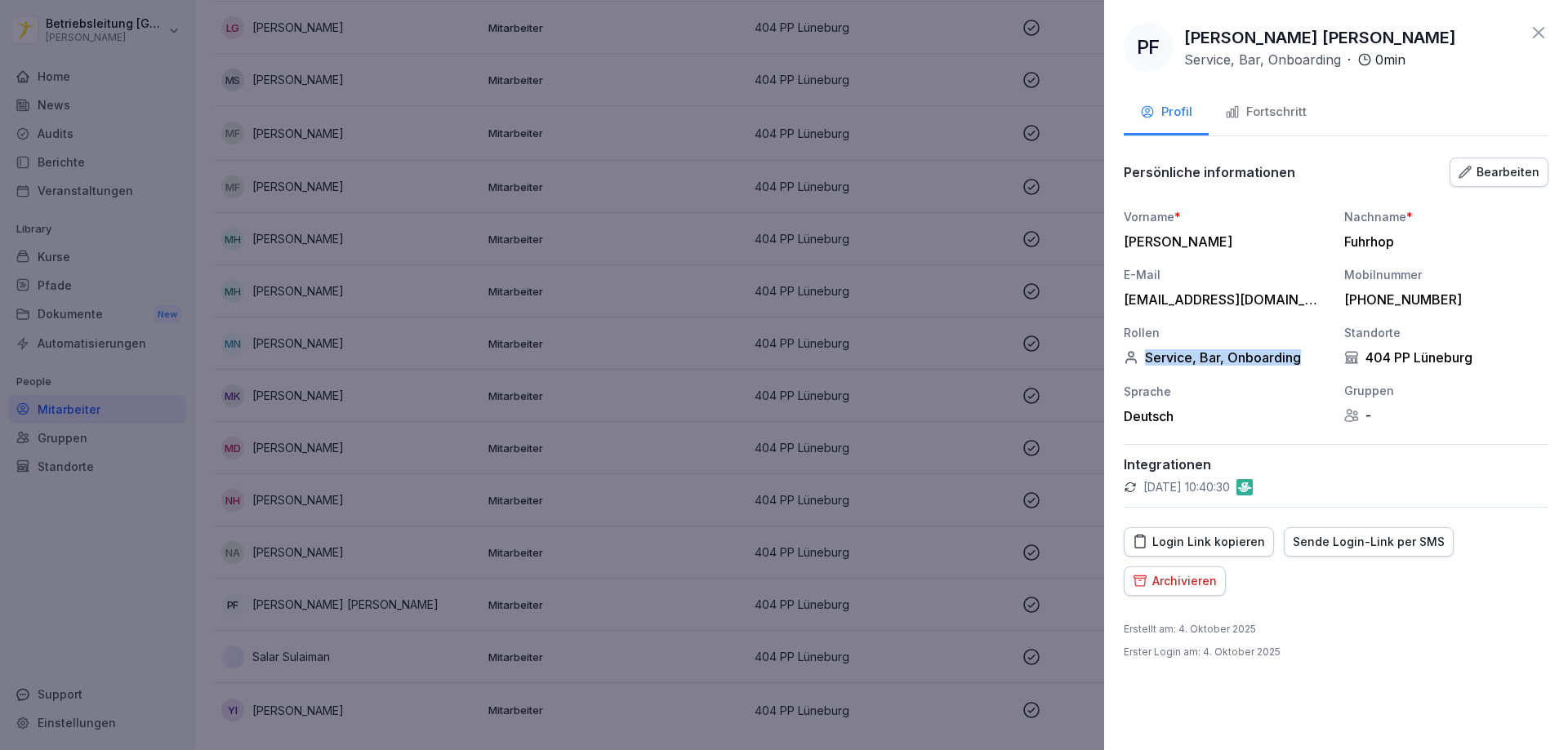
drag, startPoint x: 1146, startPoint y: 354, endPoint x: 1298, endPoint y: 358, distance: 152.1
click at [1298, 358] on div "Service, Bar, Onboarding" at bounding box center [1226, 357] width 204 height 16
click at [1284, 361] on div "Service, Bar, Onboarding" at bounding box center [1226, 357] width 204 height 16
click at [1541, 31] on icon at bounding box center [1538, 32] width 20 height 20
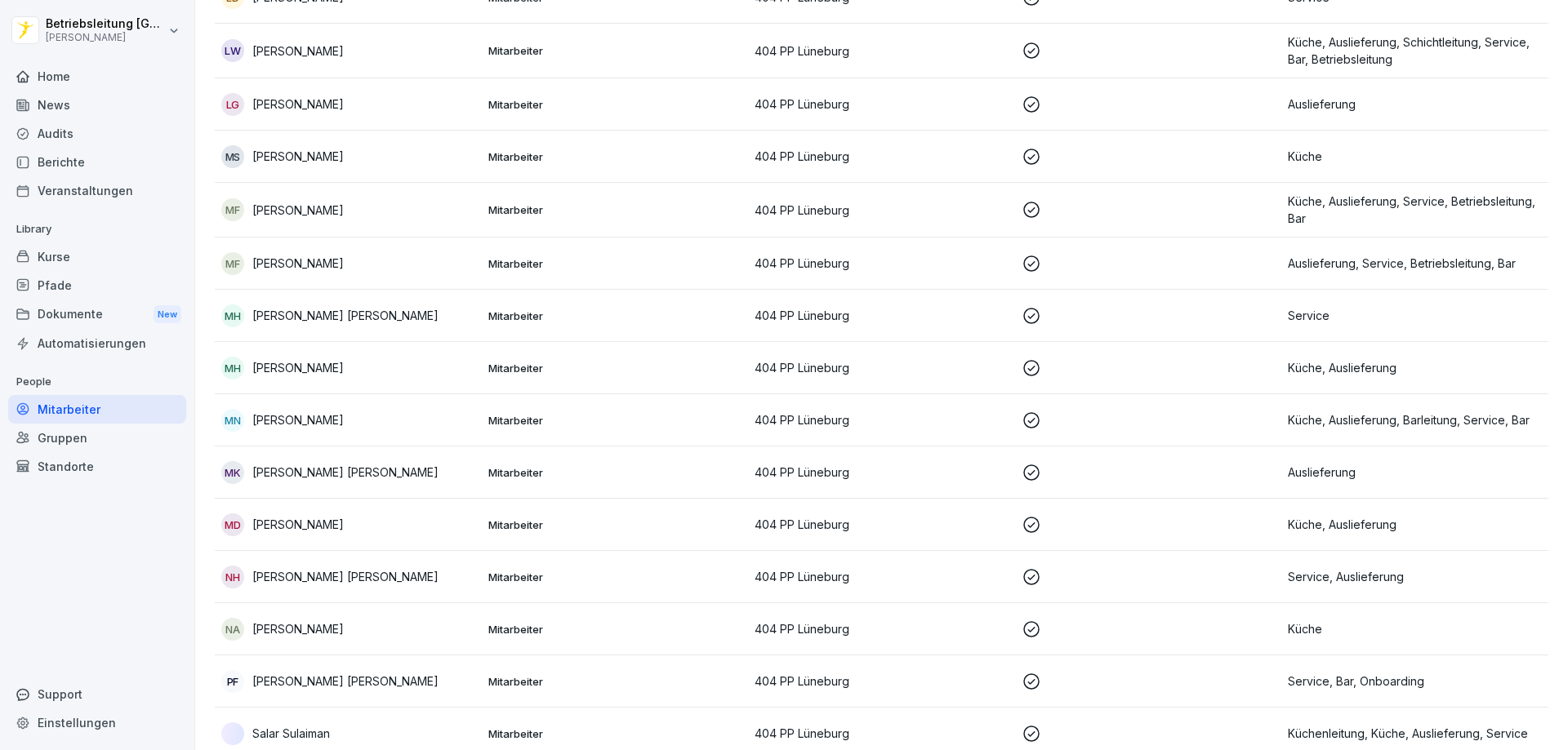
scroll to position [986, 0]
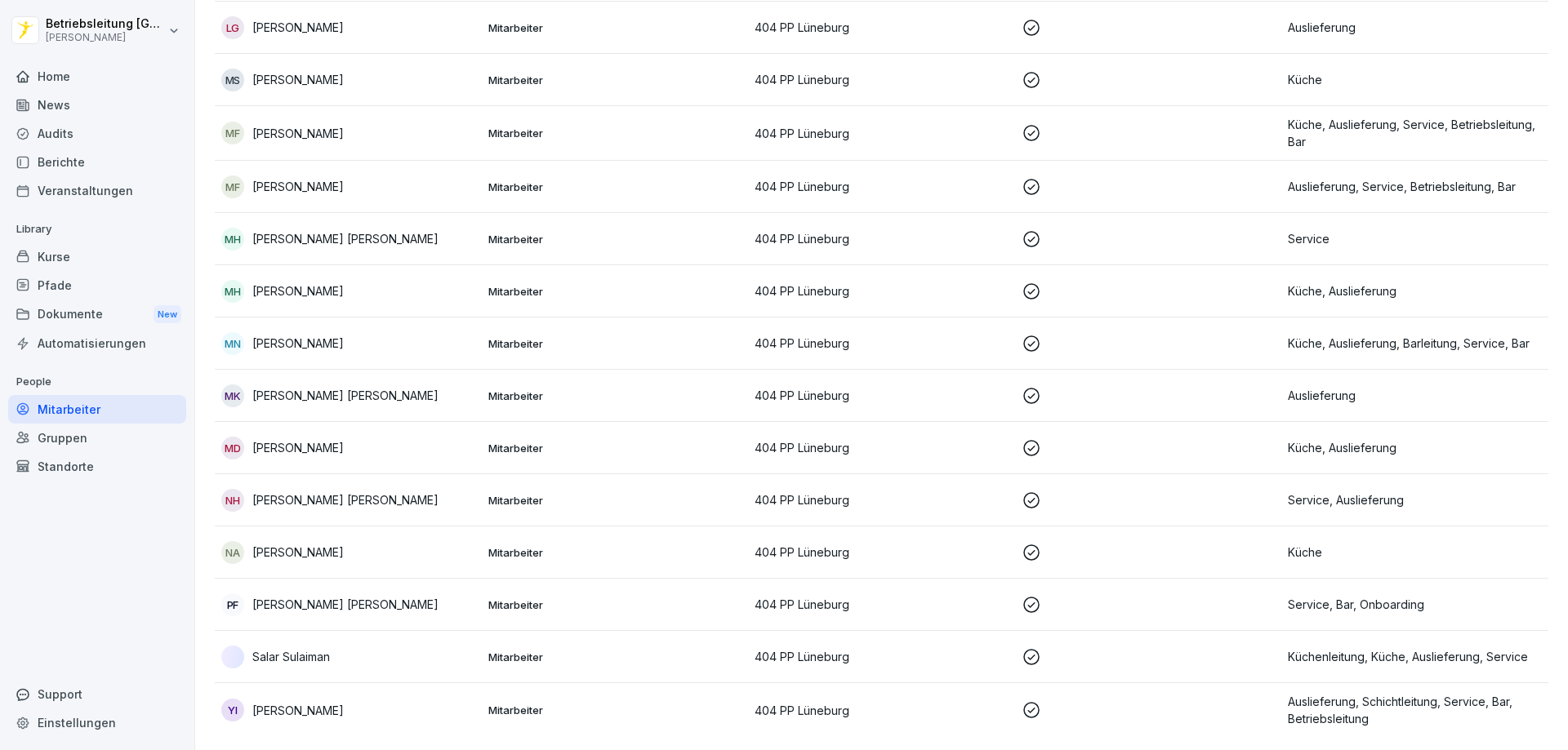
click at [325, 579] on td "PF [PERSON_NAME] [PERSON_NAME]" at bounding box center [348, 604] width 267 height 52
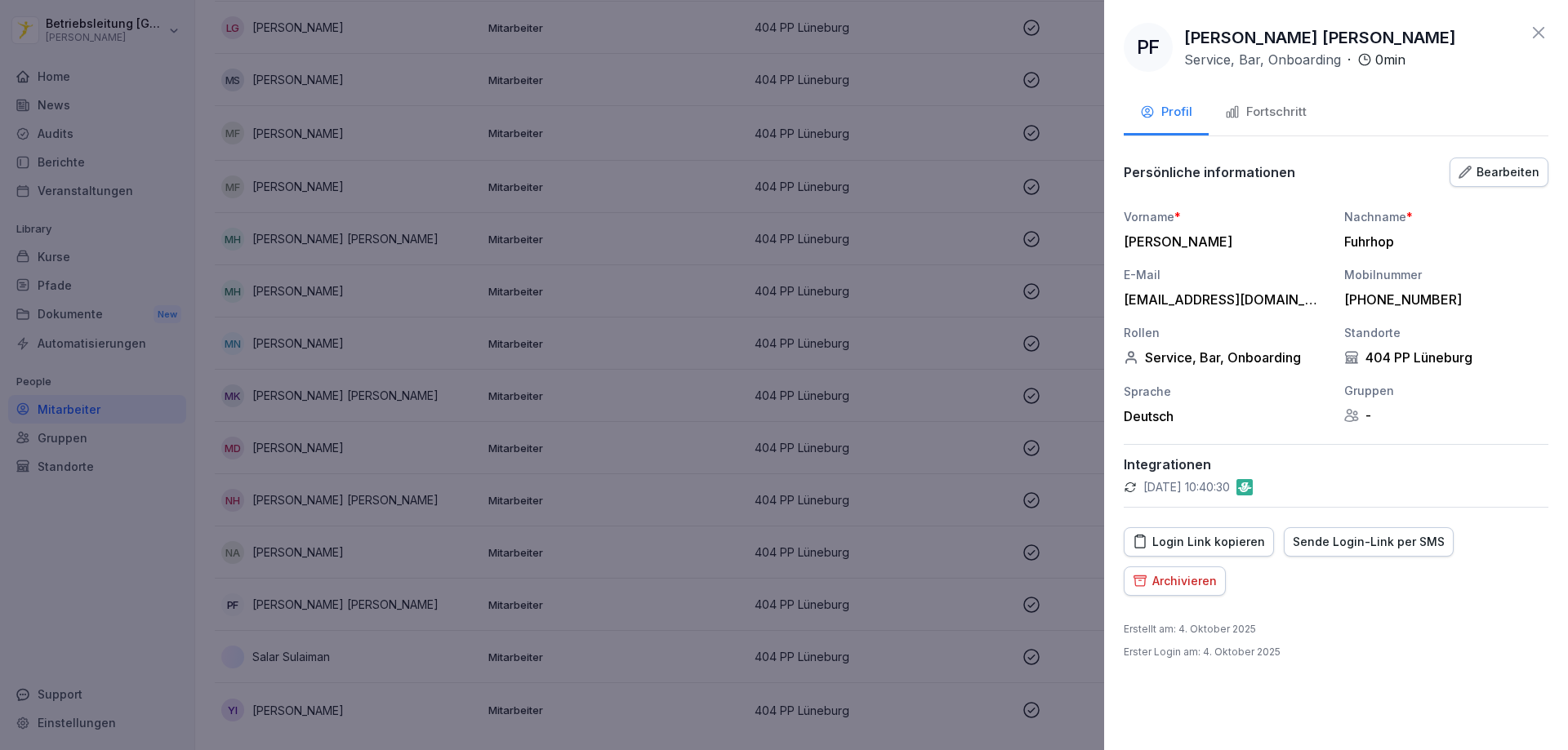
click at [1255, 106] on div "Fortschritt" at bounding box center [1266, 112] width 82 height 19
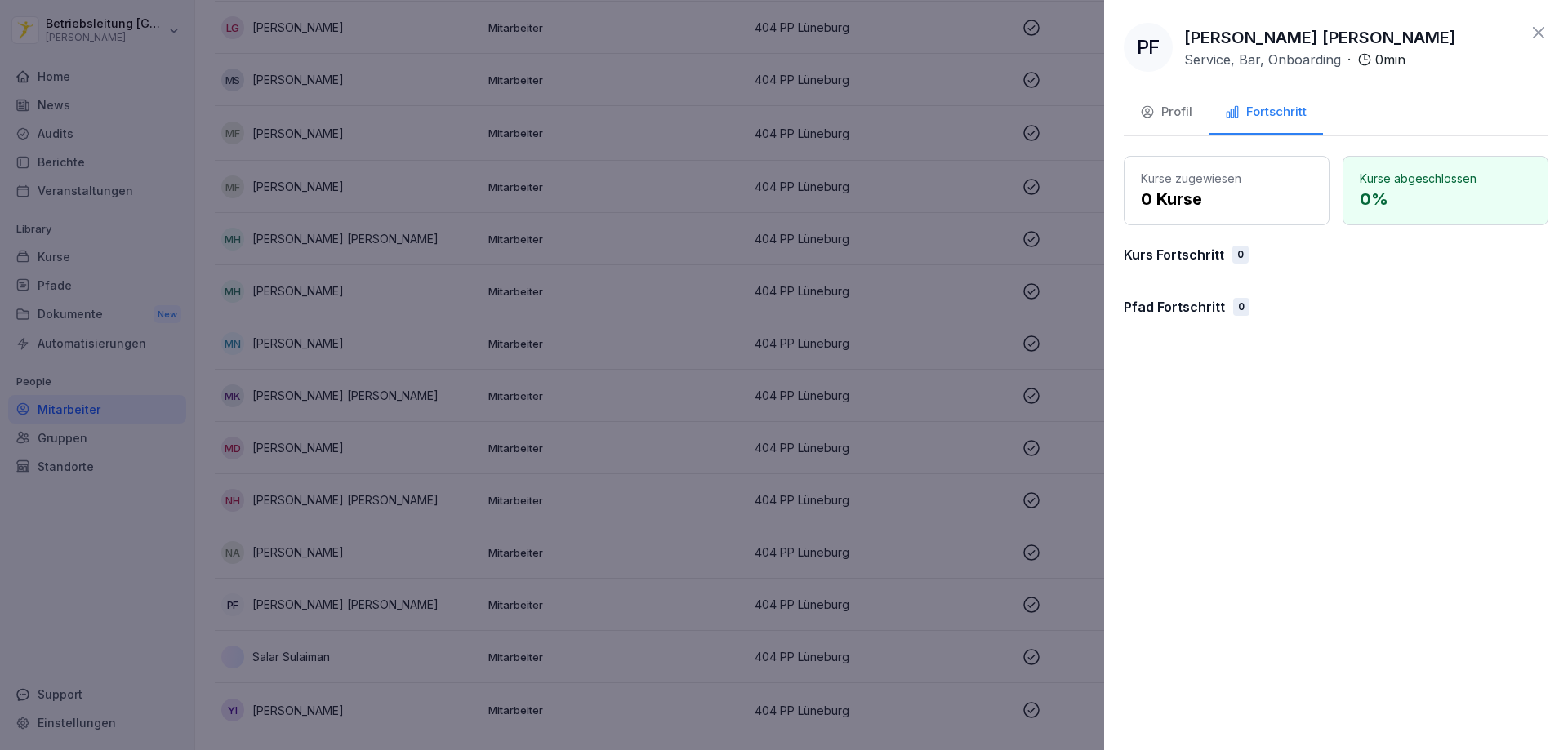
click at [1199, 121] on button "Profil" at bounding box center [1166, 113] width 85 height 44
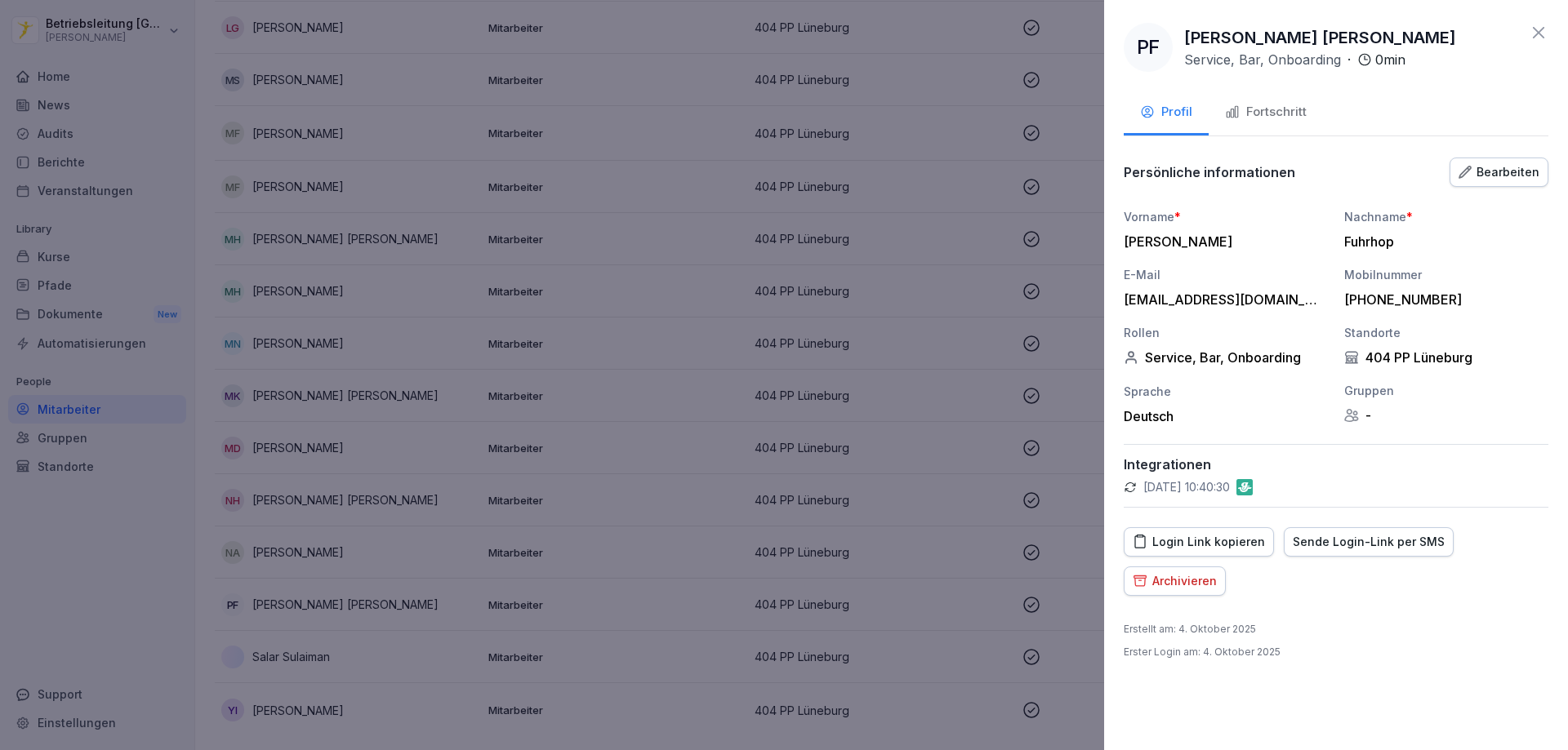
click at [1245, 112] on div "Fortschritt" at bounding box center [1266, 112] width 82 height 19
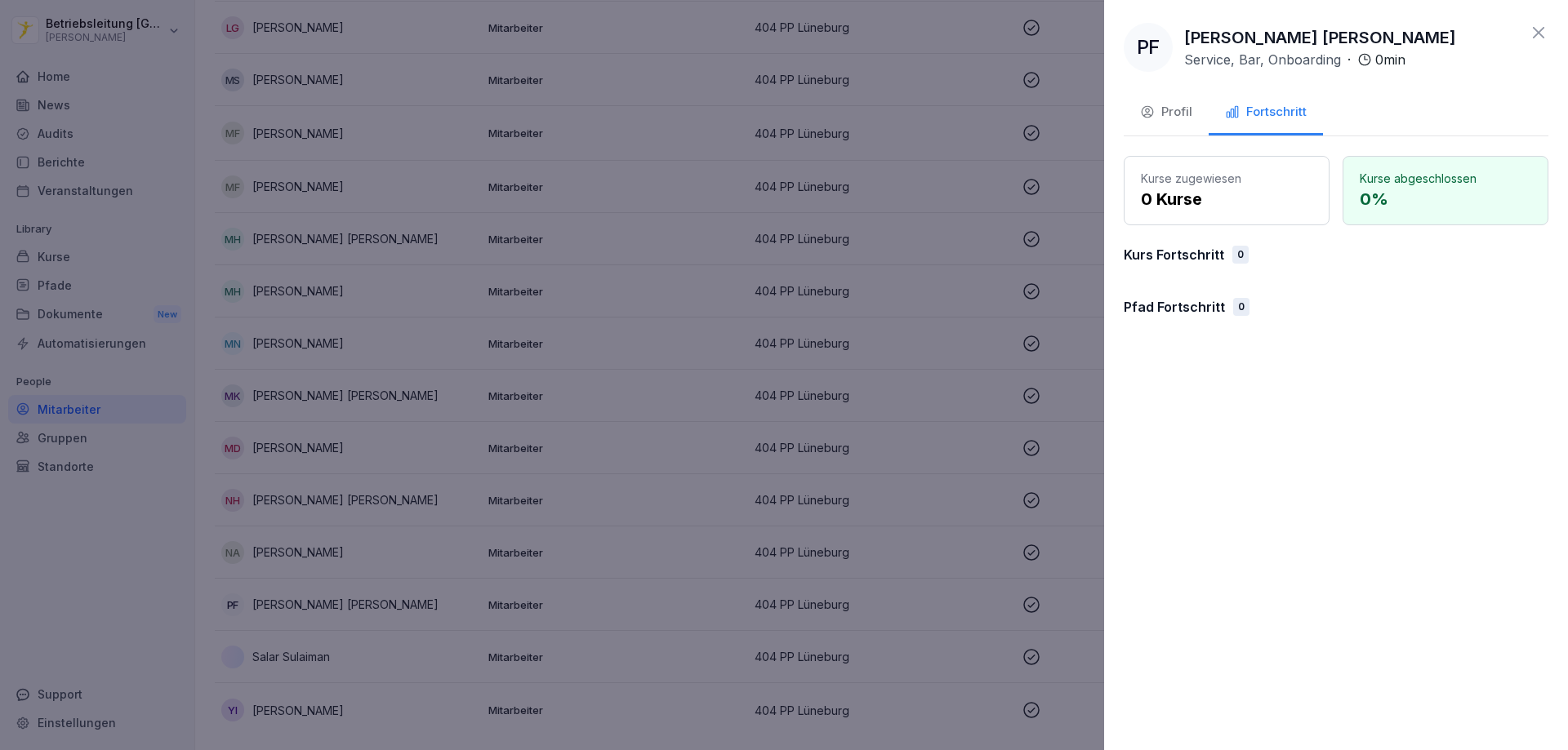
click at [775, 258] on div at bounding box center [784, 375] width 1568 height 750
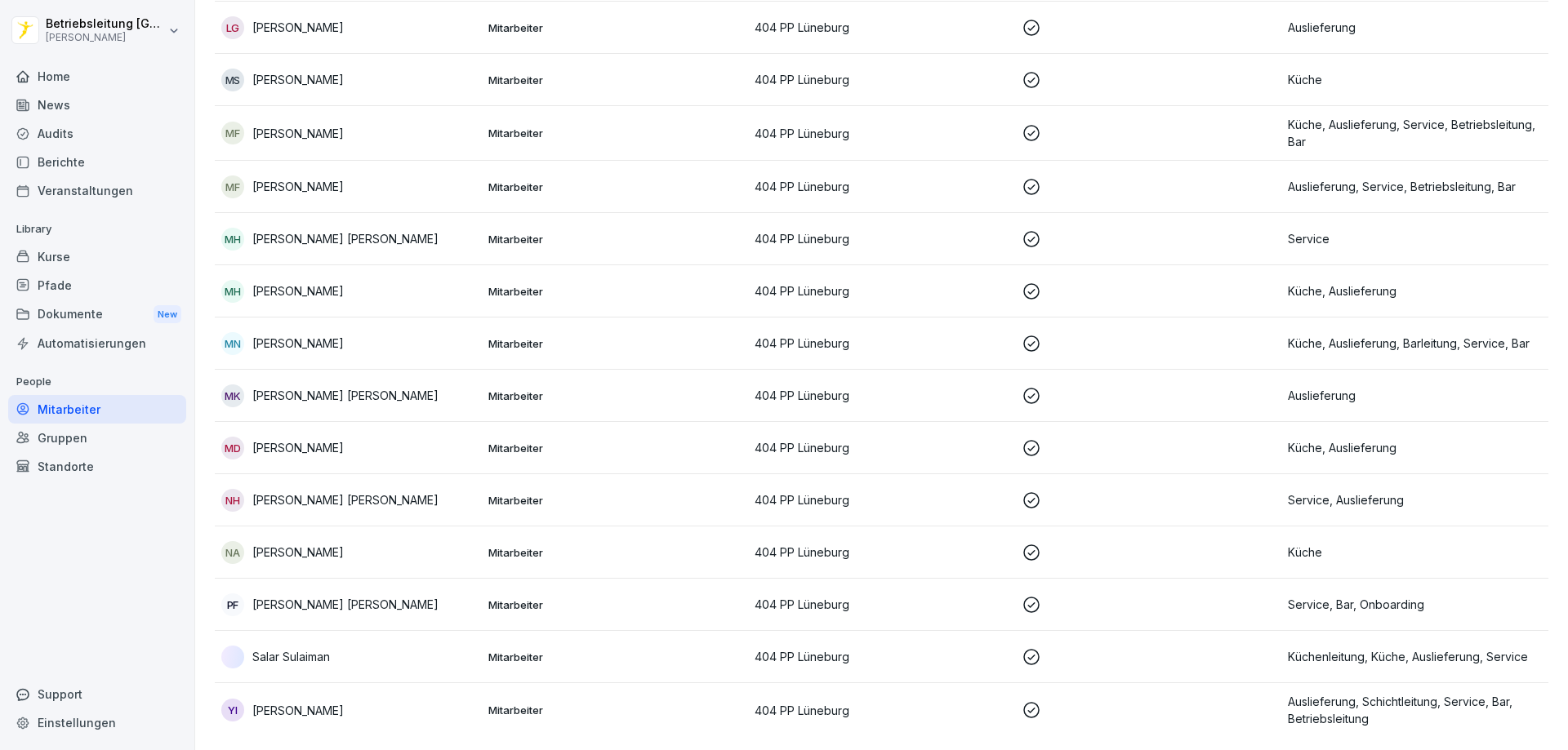
click at [364, 597] on p "[PERSON_NAME] [PERSON_NAME]" at bounding box center [345, 604] width 187 height 17
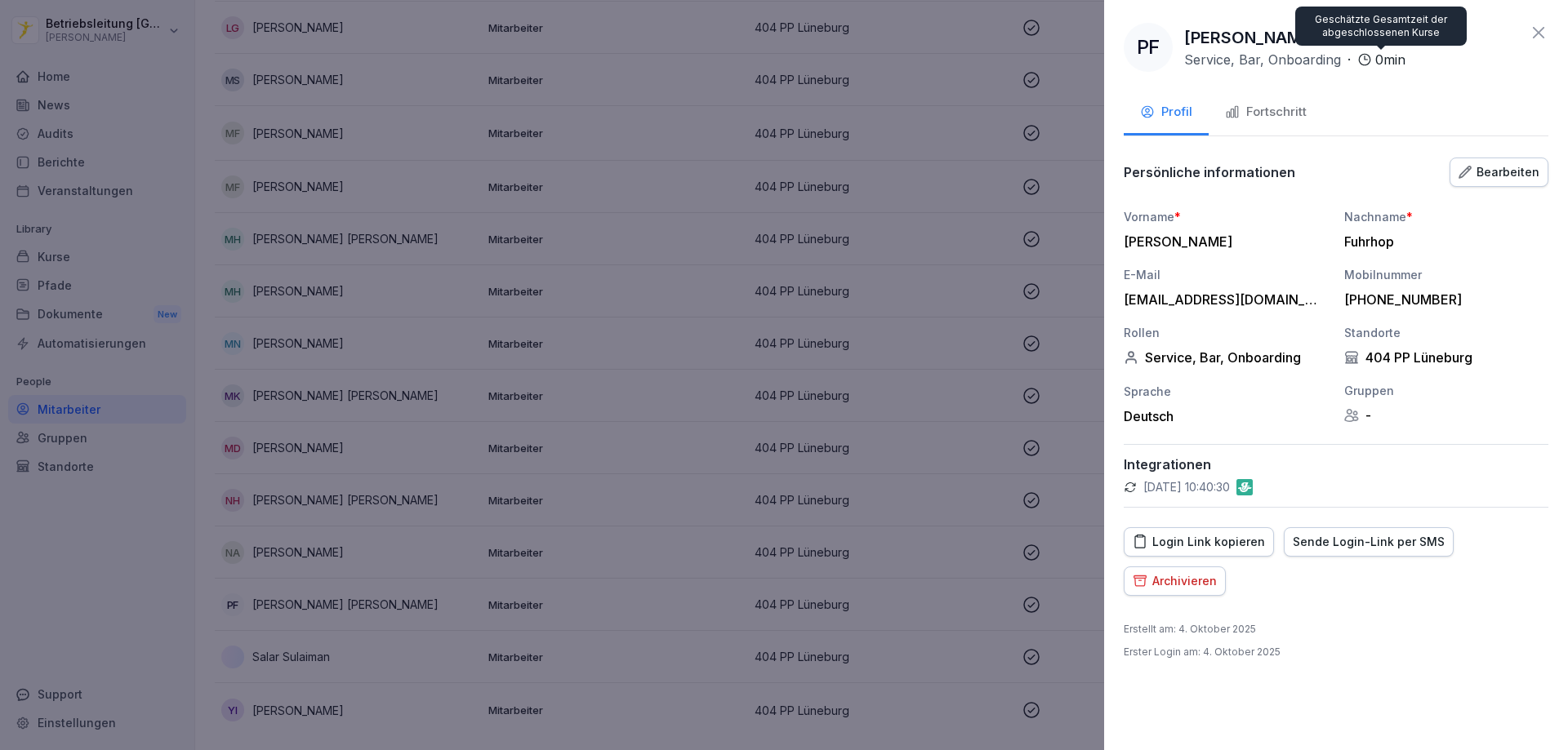
drag, startPoint x: 1186, startPoint y: 37, endPoint x: 1411, endPoint y: 58, distance: 226.0
click at [1411, 58] on div "PF Philipp Horst Otto Fuhrhop Service, Bar, Onboarding · 0 min" at bounding box center [1335, 48] width 425 height 49
click at [934, 91] on div at bounding box center [784, 375] width 1568 height 750
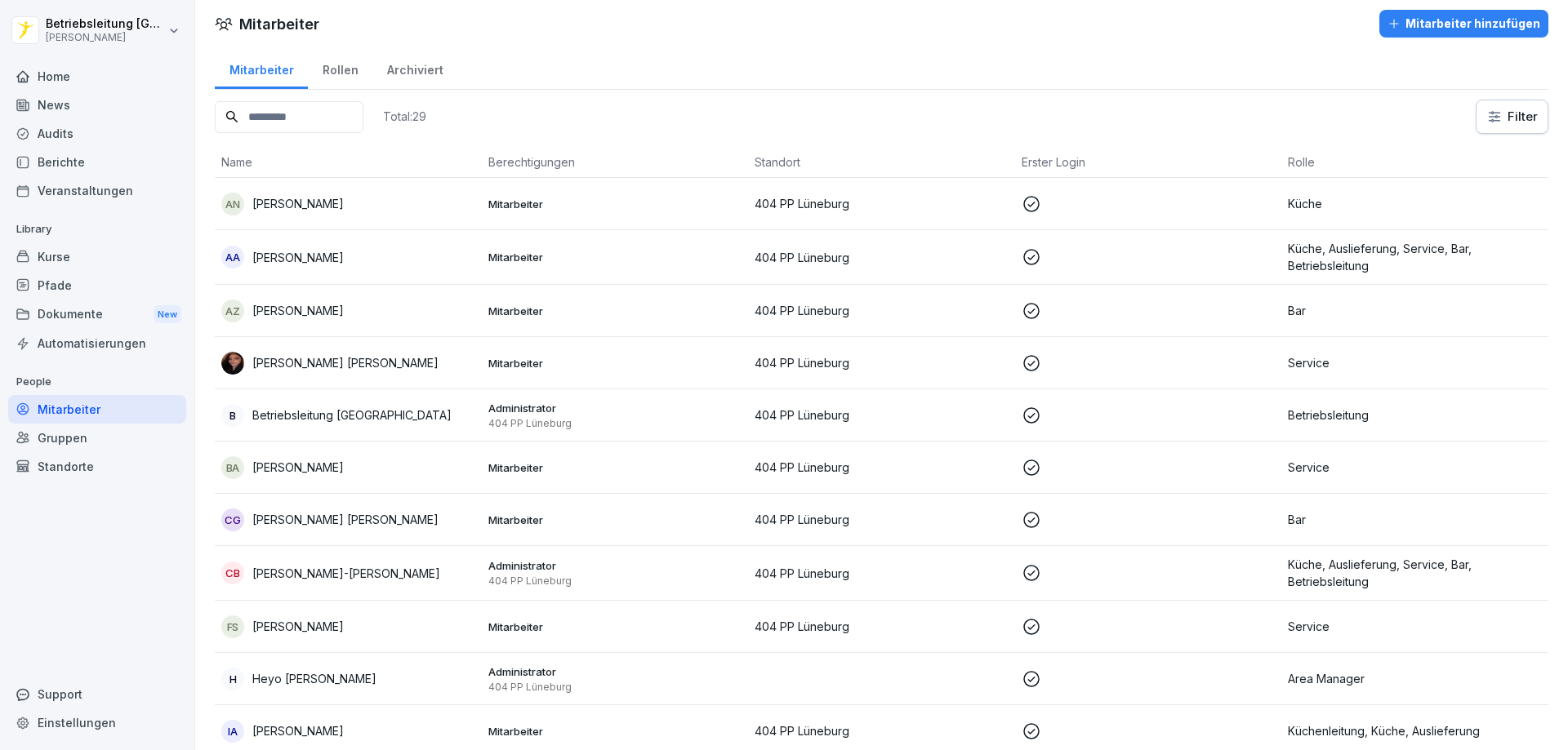
scroll to position [0, 0]
